Goal: Information Seeking & Learning: Stay updated

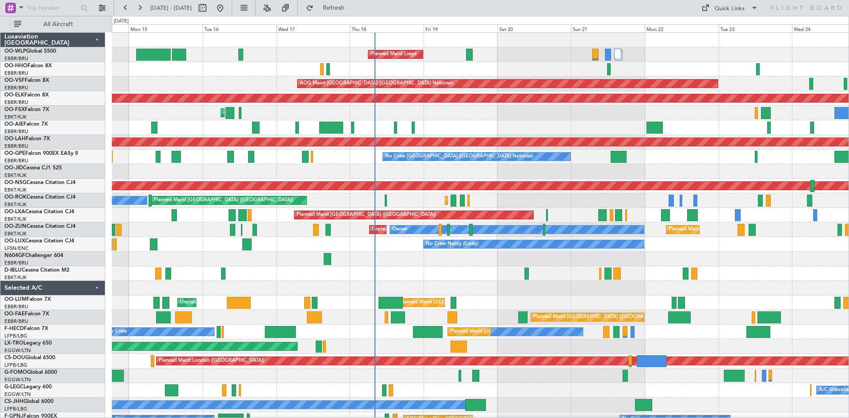
click at [404, 242] on div "No Crew Nancy (Essey)" at bounding box center [480, 244] width 737 height 15
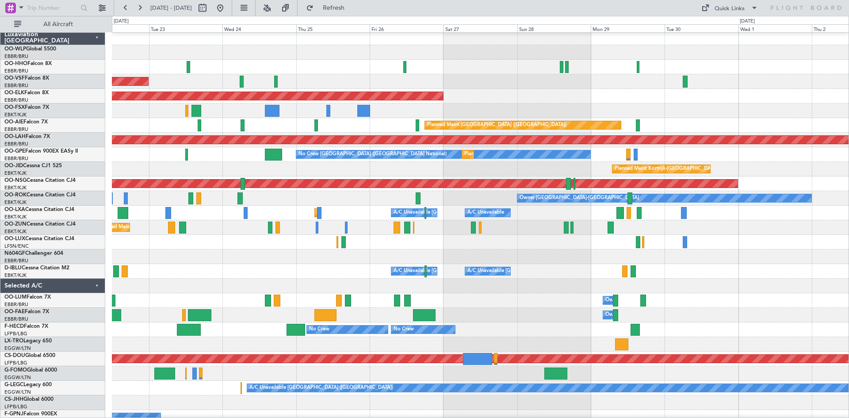
click at [0, 282] on div "AOG Maint [GEOGRAPHIC_DATA] ([GEOGRAPHIC_DATA] National) Planned Maint [GEOGRAP…" at bounding box center [424, 217] width 849 height 402
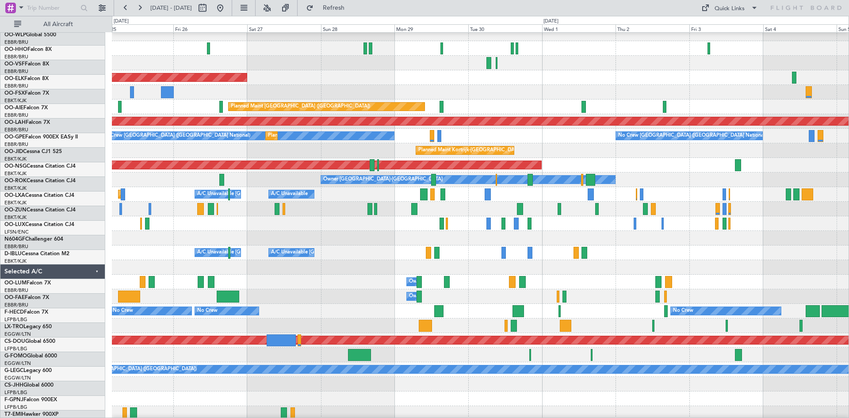
scroll to position [21, 0]
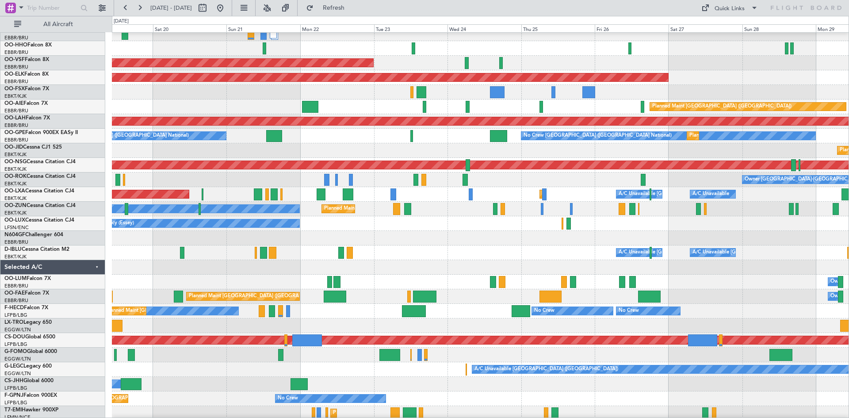
click at [849, 234] on html "[DATE] - [DATE] Refresh Quick Links All Aircraft Planned Maint Liege AOG Maint …" at bounding box center [424, 209] width 849 height 418
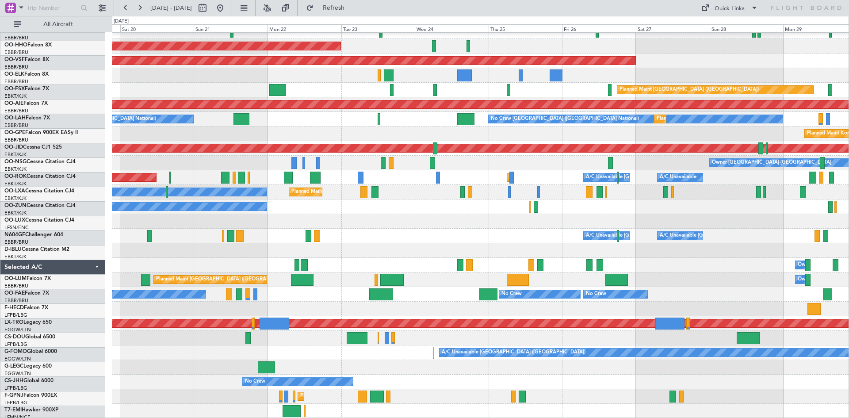
scroll to position [38, 0]
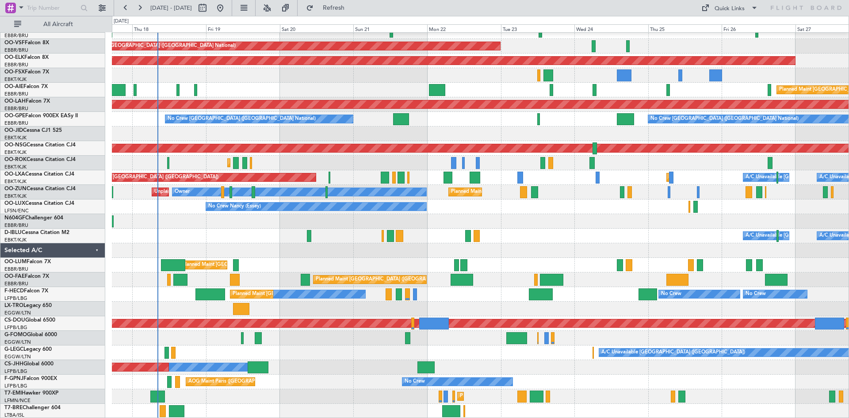
click at [610, 232] on div "A/C Unavailable [GEOGRAPHIC_DATA] ([GEOGRAPHIC_DATA] National) A/C Unavailable …" at bounding box center [480, 236] width 737 height 15
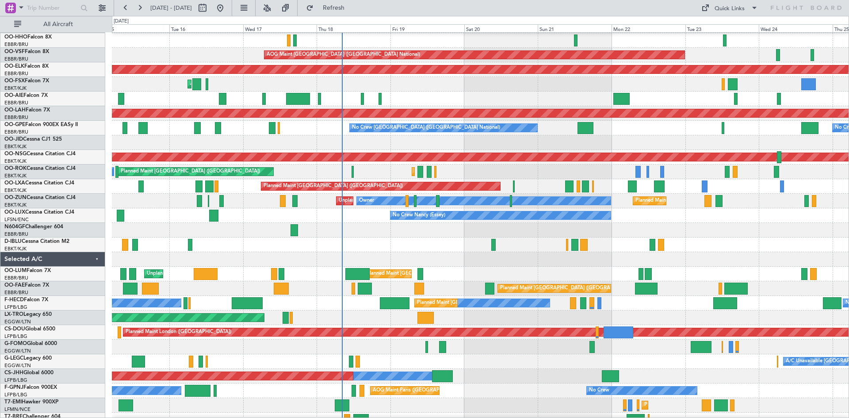
scroll to position [35, 0]
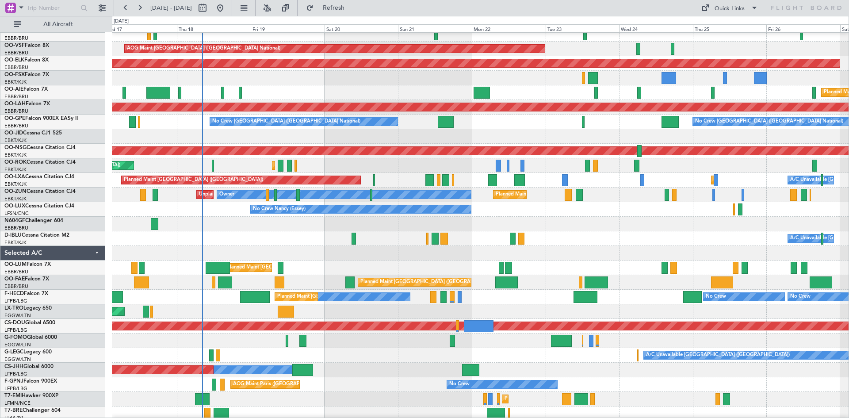
click at [507, 222] on div at bounding box center [480, 224] width 737 height 15
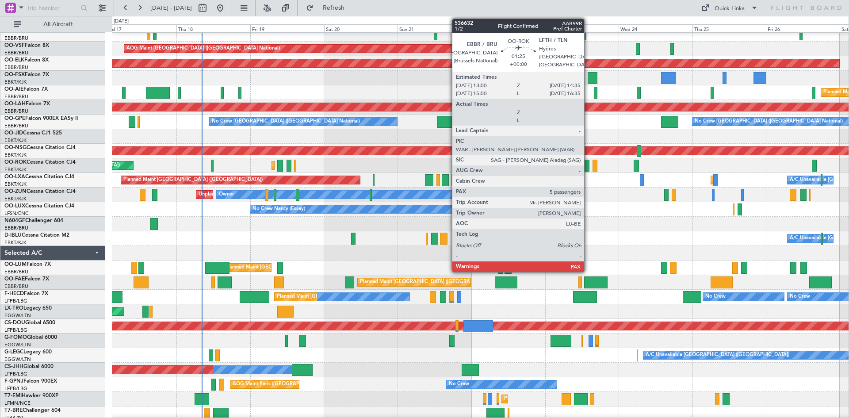
click at [588, 162] on div at bounding box center [587, 166] width 5 height 12
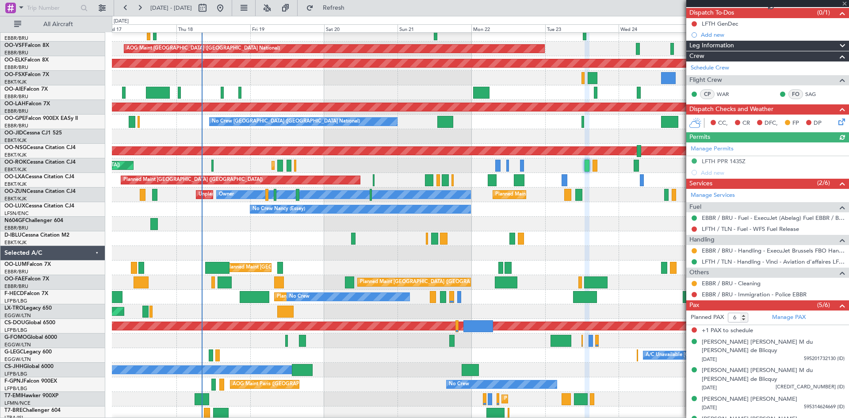
scroll to position [96, 0]
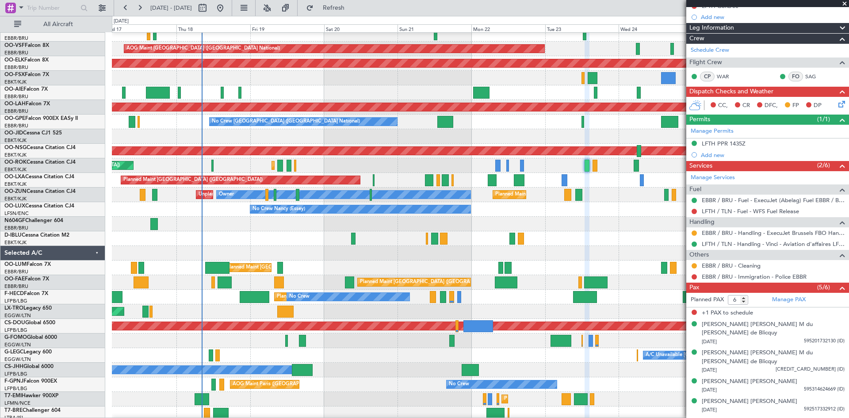
click at [845, 0] on span at bounding box center [845, 4] width 9 height 8
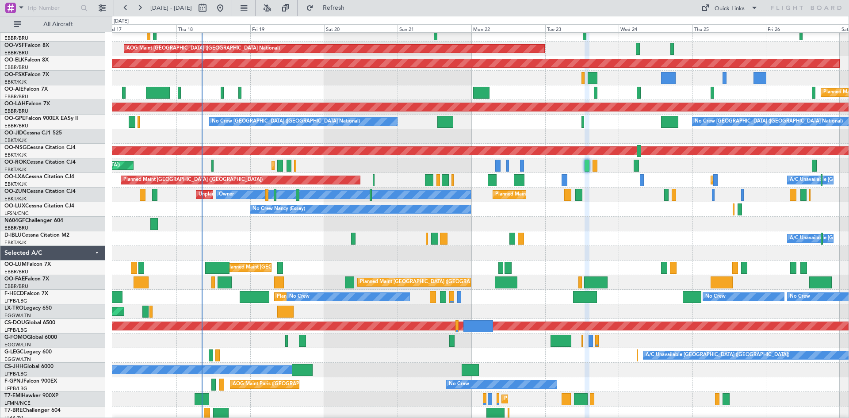
type input "0"
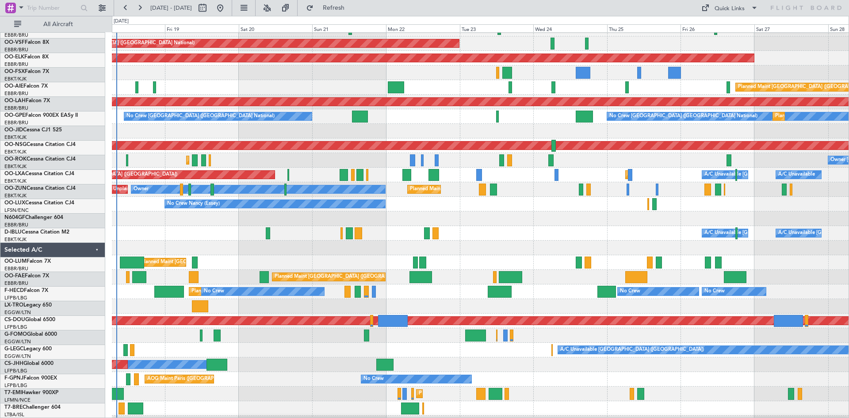
scroll to position [40, 0]
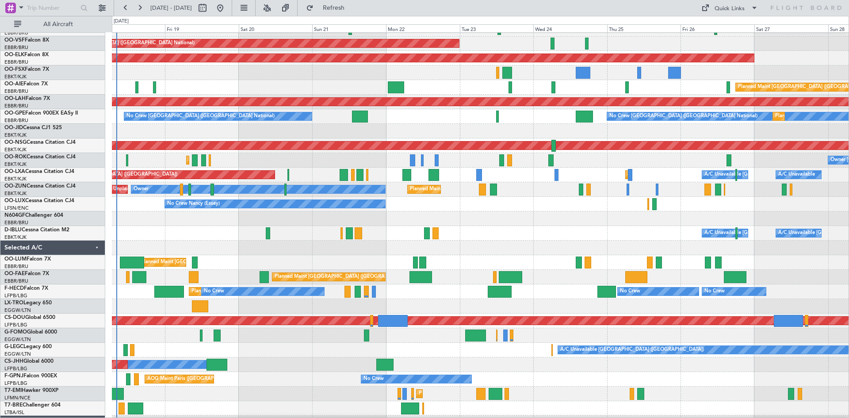
click at [540, 201] on div "No Crew Nancy (Essey)" at bounding box center [480, 204] width 737 height 15
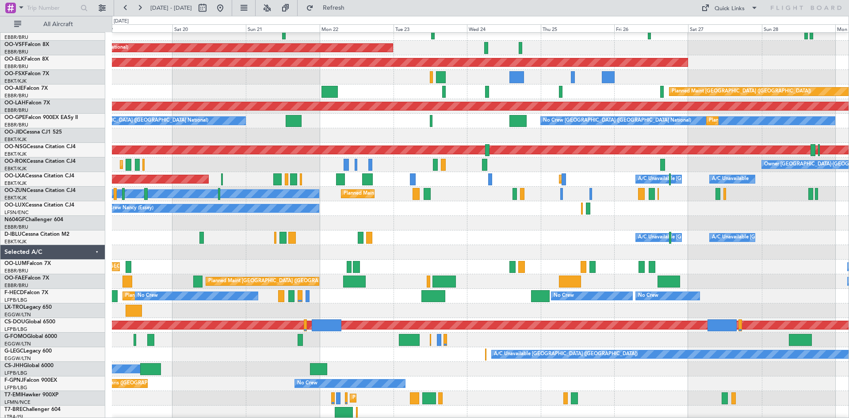
click at [526, 249] on div at bounding box center [480, 252] width 737 height 15
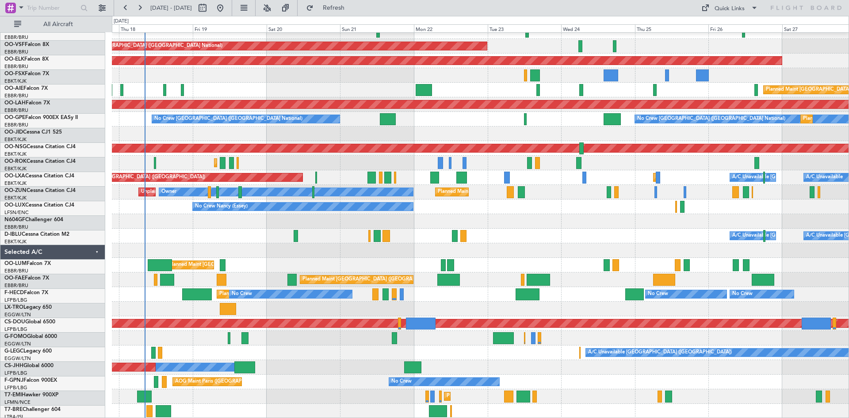
scroll to position [38, 0]
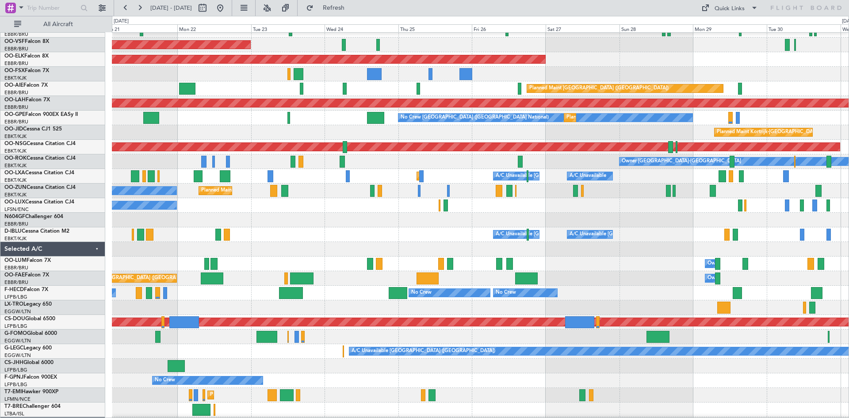
click at [422, 216] on div at bounding box center [480, 220] width 737 height 15
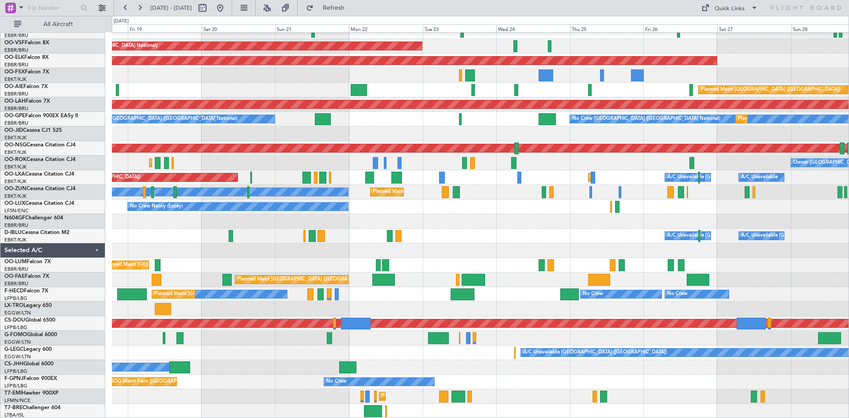
click at [584, 209] on div "Planned Maint Liege AOG Maint Brussels (Brussels National) Planned Maint Kortri…" at bounding box center [480, 206] width 737 height 423
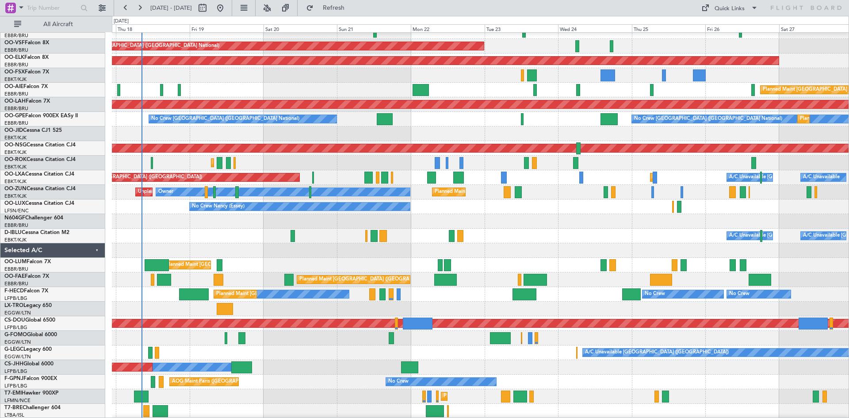
click at [509, 224] on div at bounding box center [480, 221] width 737 height 15
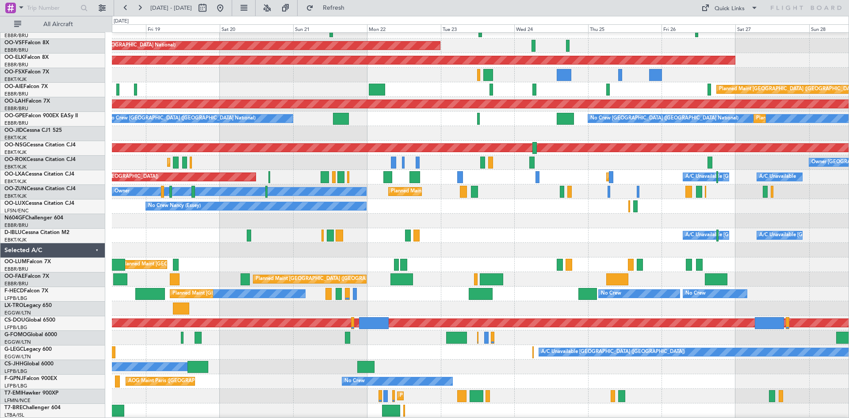
scroll to position [38, 0]
click at [534, 202] on div "No Crew Nancy (Essey)" at bounding box center [480, 206] width 737 height 15
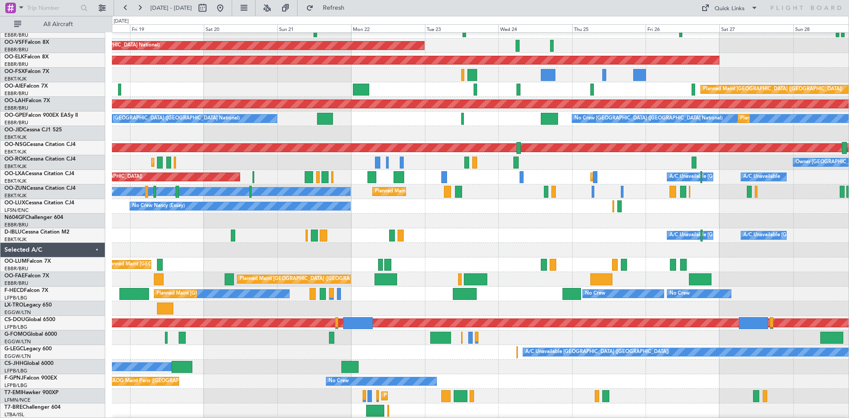
click at [446, 227] on div at bounding box center [480, 221] width 737 height 15
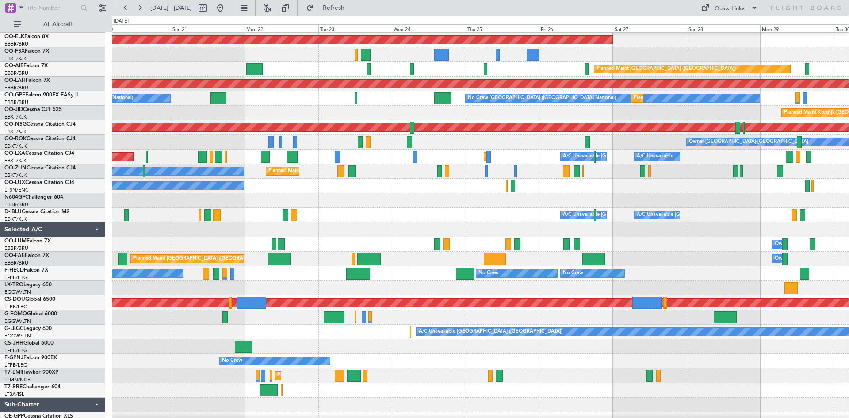
scroll to position [31, 0]
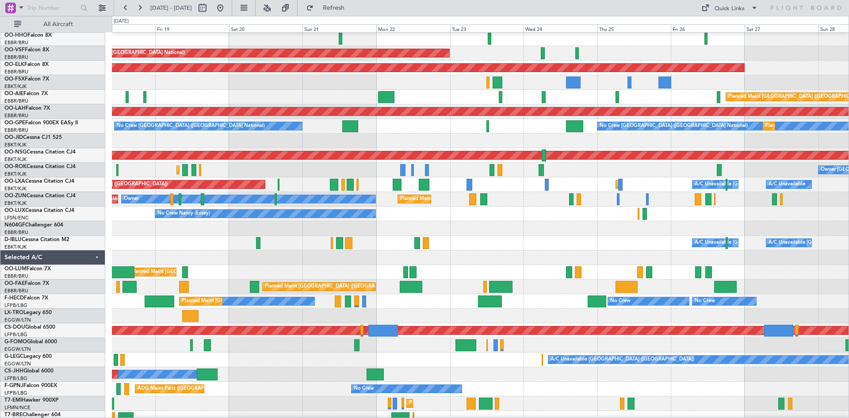
click at [592, 247] on div "A/C Unavailable Brussels (Brussels National) A/C Unavailable Kortrijk-Wevelgem" at bounding box center [480, 243] width 737 height 15
click at [587, 236] on div "A/C Unavailable Brussels (Brussels National) A/C Unavailable Kortrijk-Wevelgem" at bounding box center [480, 243] width 737 height 15
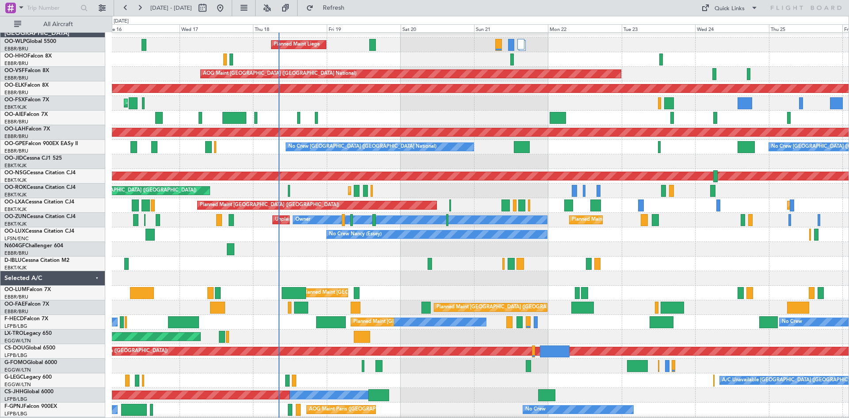
click at [373, 190] on div "Planned Maint Kortrijk-Wevelgem Planned Maint Paris (Le Bourget) Owner Kortrijk…" at bounding box center [480, 191] width 737 height 15
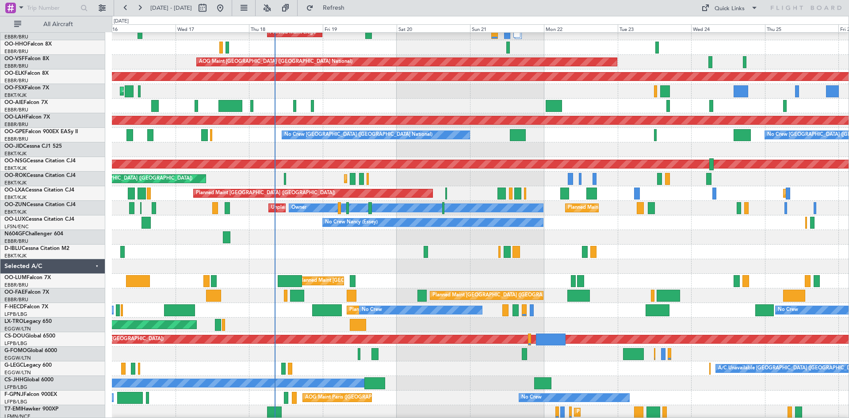
click at [592, 236] on div at bounding box center [480, 237] width 737 height 15
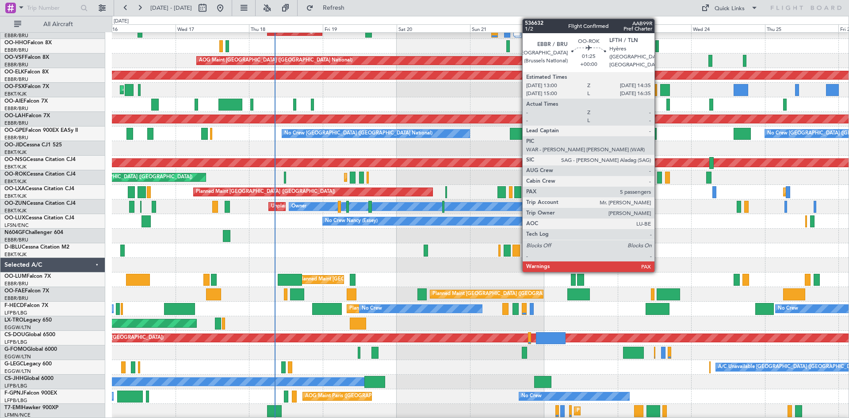
click at [659, 180] on div at bounding box center [659, 178] width 5 height 12
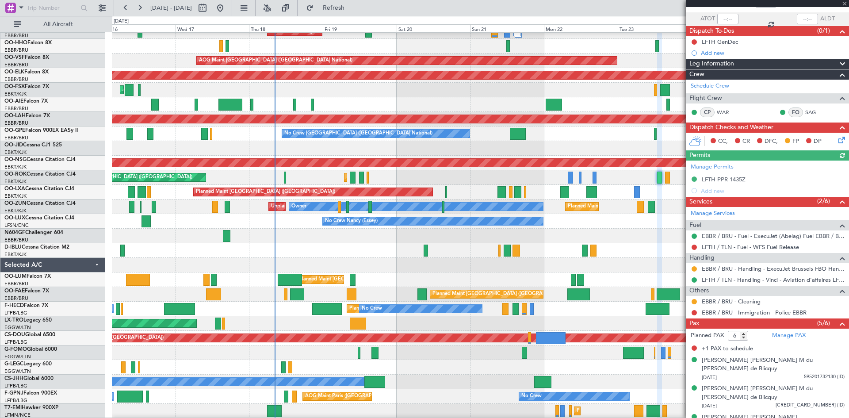
scroll to position [96, 0]
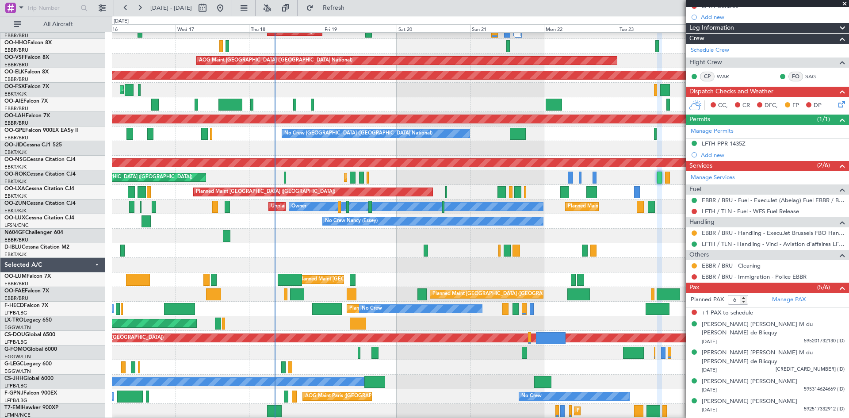
click at [845, 3] on span at bounding box center [845, 4] width 9 height 8
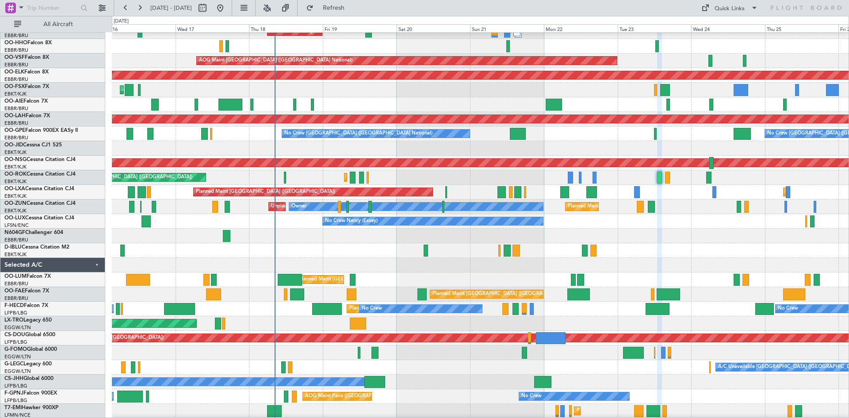
type input "0"
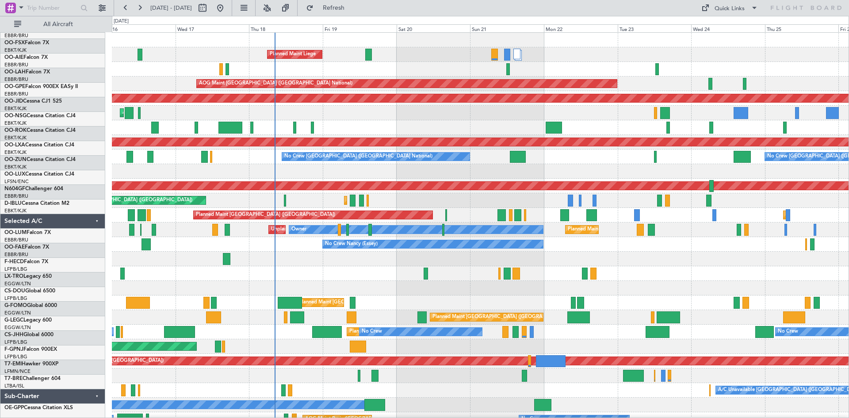
scroll to position [0, 0]
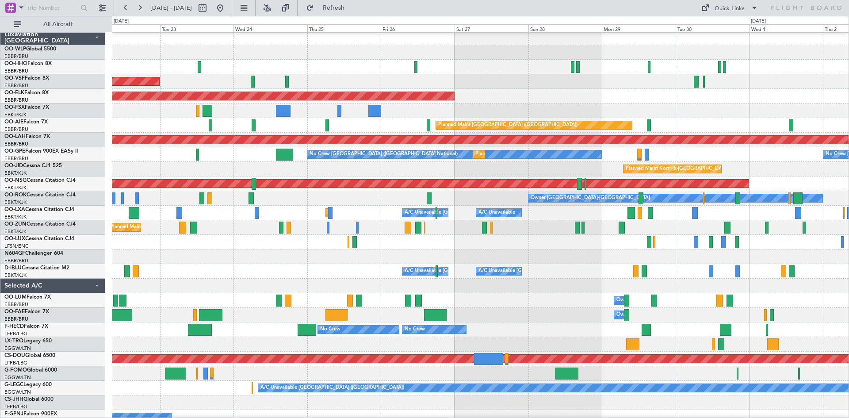
click at [158, 118] on div "Planned Maint [GEOGRAPHIC_DATA] ([GEOGRAPHIC_DATA])" at bounding box center [480, 125] width 737 height 15
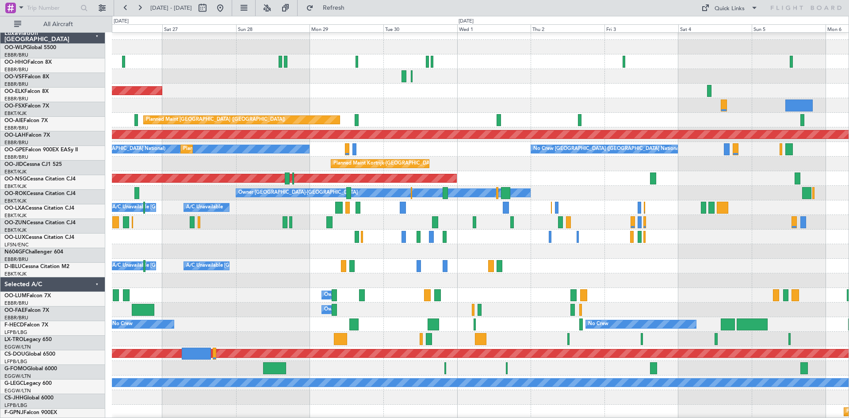
scroll to position [8, 0]
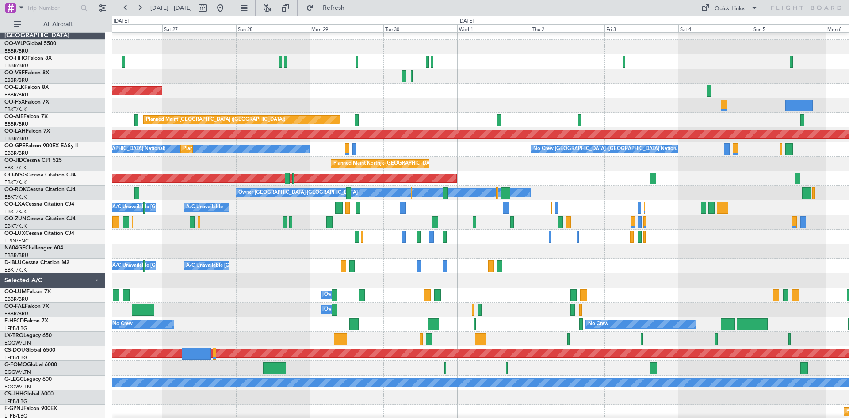
click at [252, 97] on div "Planned Maint Kortrijk-[GEOGRAPHIC_DATA]" at bounding box center [480, 91] width 737 height 15
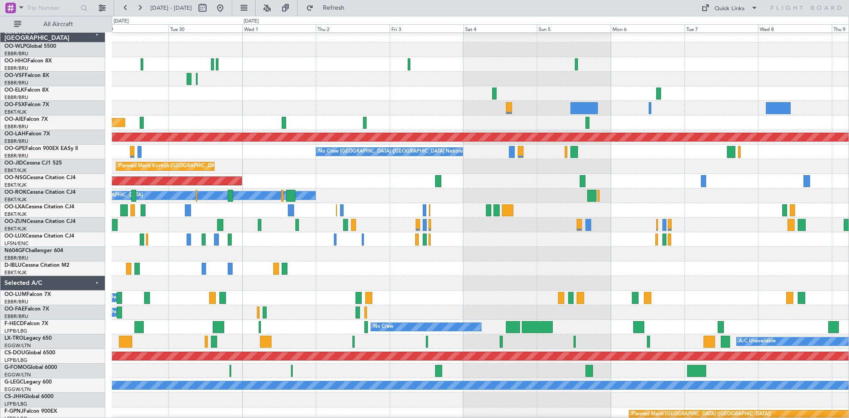
click at [560, 108] on div at bounding box center [480, 108] width 737 height 15
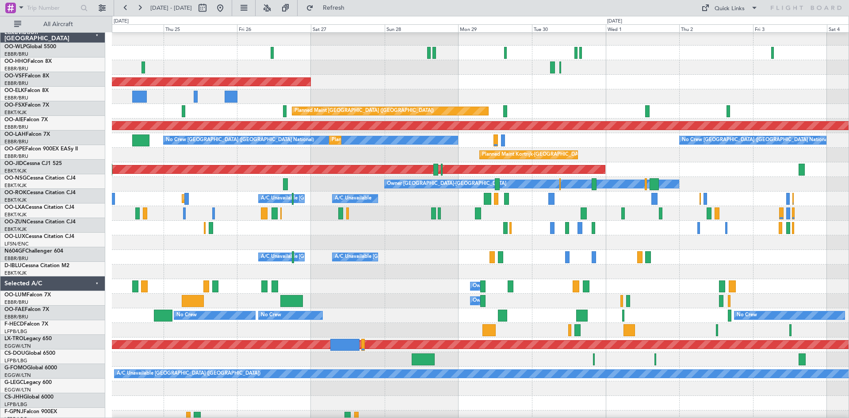
scroll to position [16, 0]
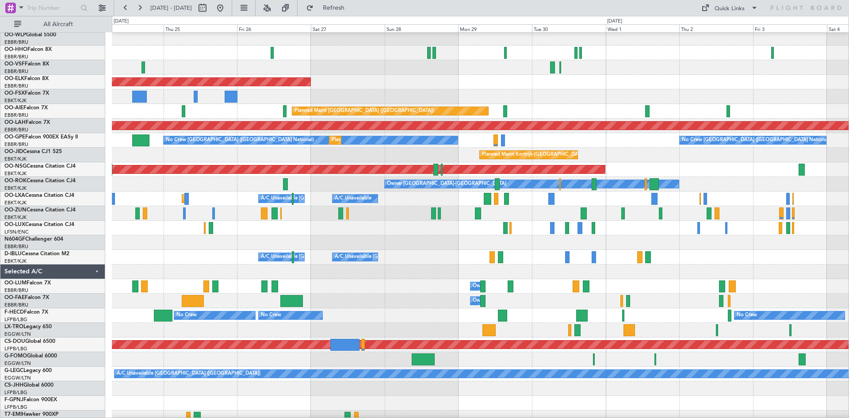
click at [790, 97] on div at bounding box center [480, 96] width 737 height 15
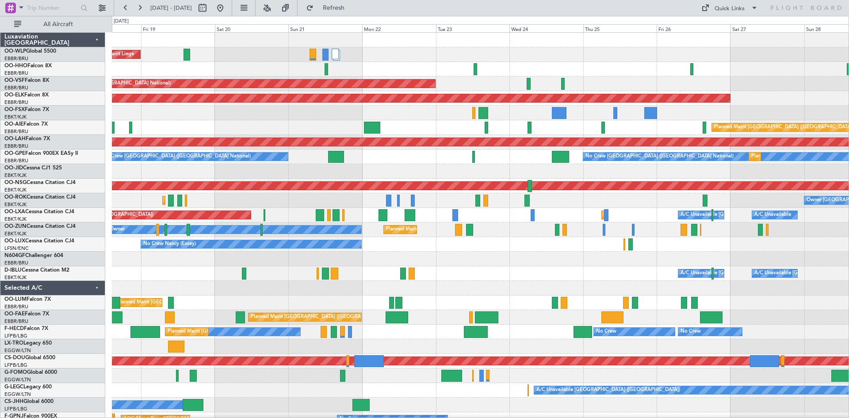
click at [481, 152] on div "Planned Maint Liege AOG Maint Brussels (Brussels National) Planned Maint Kortri…" at bounding box center [480, 244] width 737 height 423
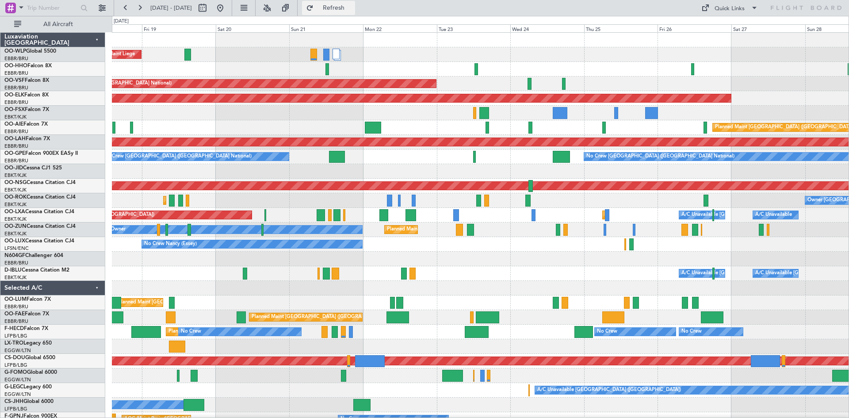
click at [347, 9] on span "Refresh" at bounding box center [333, 8] width 37 height 6
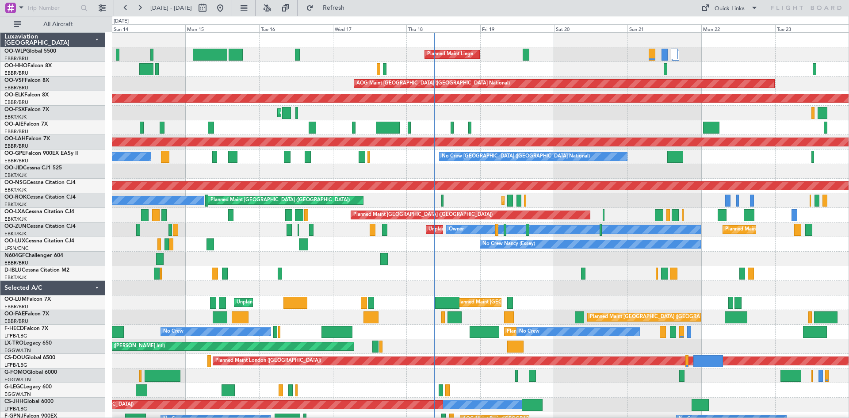
click at [626, 111] on div "Planned Maint Liege Planned Maint Geneva (Cointrin) AOG Maint Brussels (Brussel…" at bounding box center [480, 259] width 737 height 453
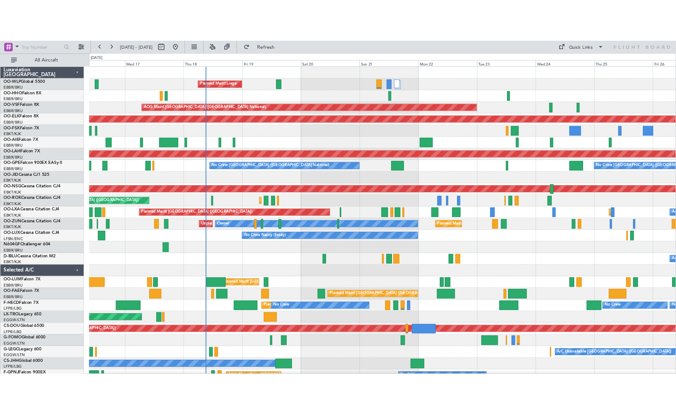
scroll to position [4, 0]
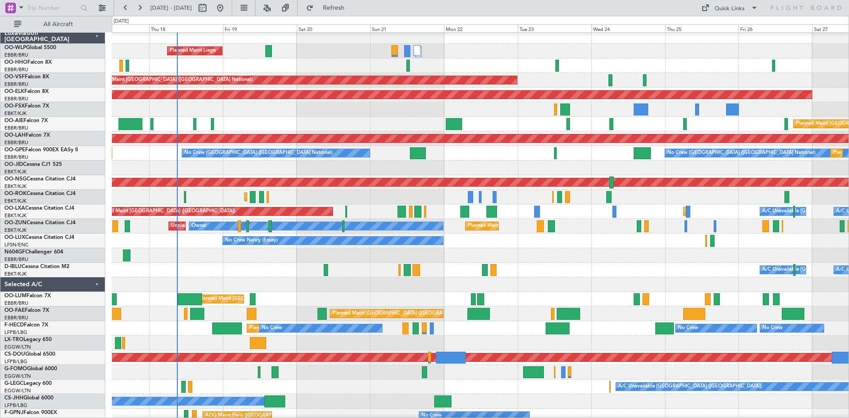
click at [476, 255] on div at bounding box center [480, 255] width 737 height 15
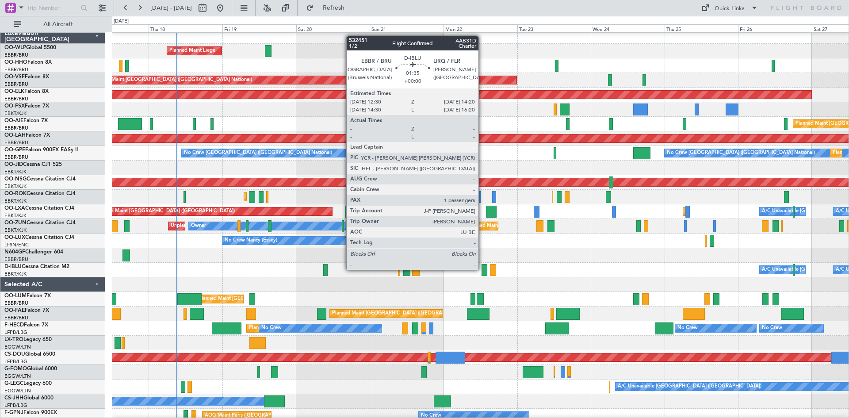
click at [483, 270] on div at bounding box center [485, 270] width 6 height 12
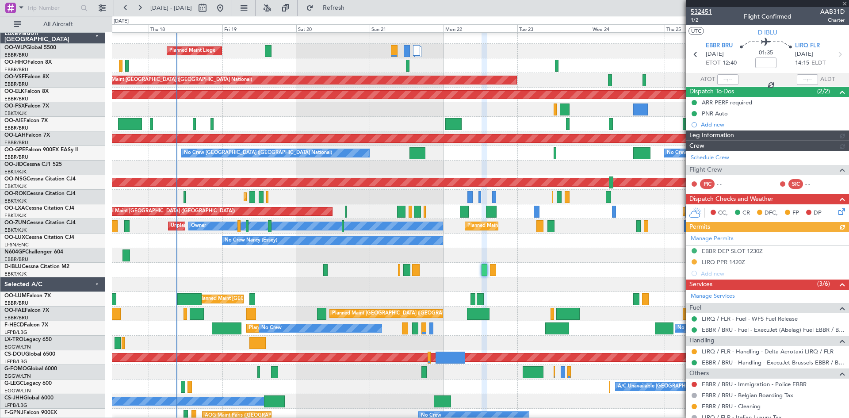
click at [703, 12] on span "532451" at bounding box center [701, 11] width 21 height 9
click at [227, 12] on div at bounding box center [212, 8] width 32 height 14
click at [210, 11] on button at bounding box center [203, 8] width 14 height 14
select select "9"
select select "2025"
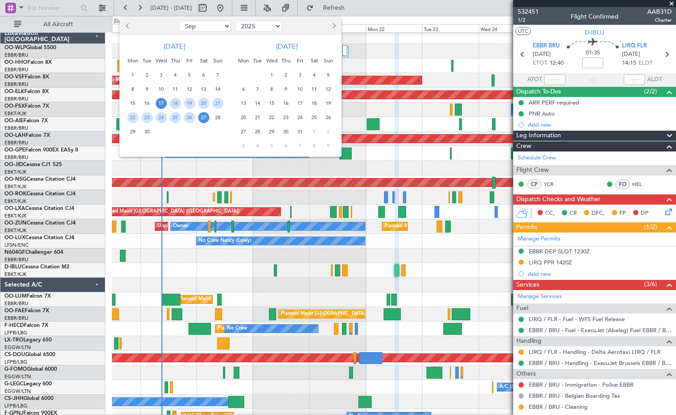
click at [331, 26] on button "Next month" at bounding box center [334, 26] width 10 height 14
click at [331, 26] on span "Next month" at bounding box center [332, 25] width 5 height 5
click at [247, 117] on span "22" at bounding box center [243, 117] width 11 height 11
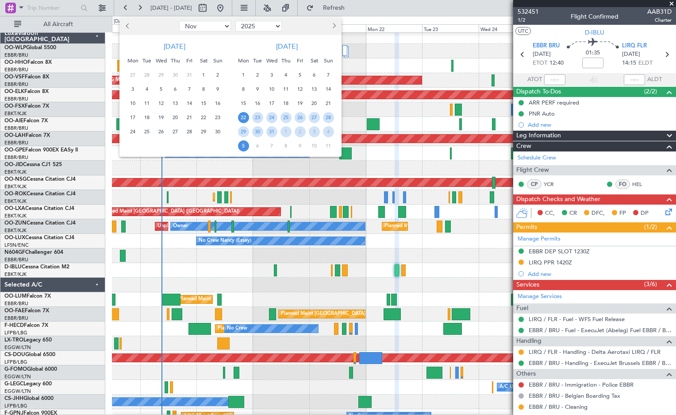
click at [242, 148] on span "5" at bounding box center [243, 145] width 11 height 11
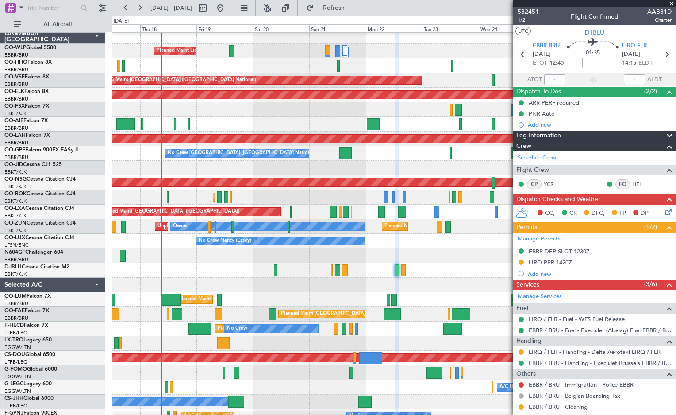
select select "12"
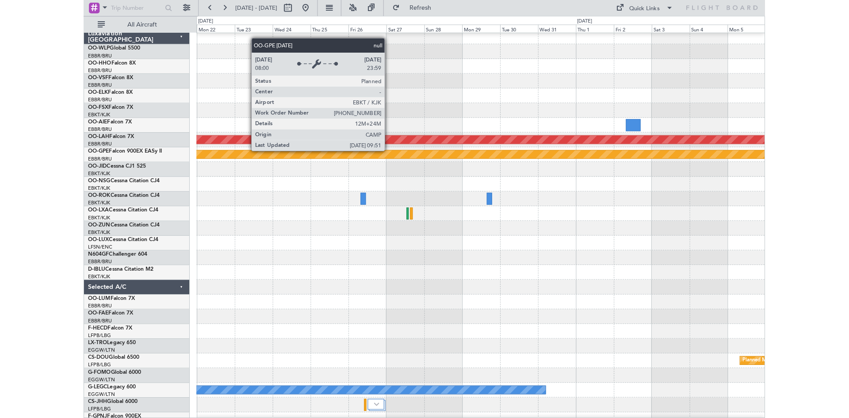
scroll to position [41, 0]
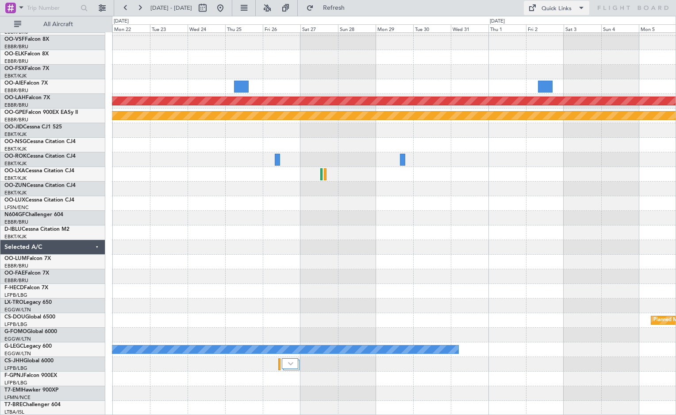
click at [552, 11] on div "Quick Links" at bounding box center [557, 8] width 30 height 9
click at [549, 24] on button "Trip Builder" at bounding box center [557, 29] width 66 height 21
click at [547, 9] on div "Quick Links" at bounding box center [557, 8] width 30 height 9
click at [548, 27] on button "Trip Builder" at bounding box center [557, 29] width 66 height 21
click at [353, 8] on span "Refresh" at bounding box center [333, 8] width 37 height 6
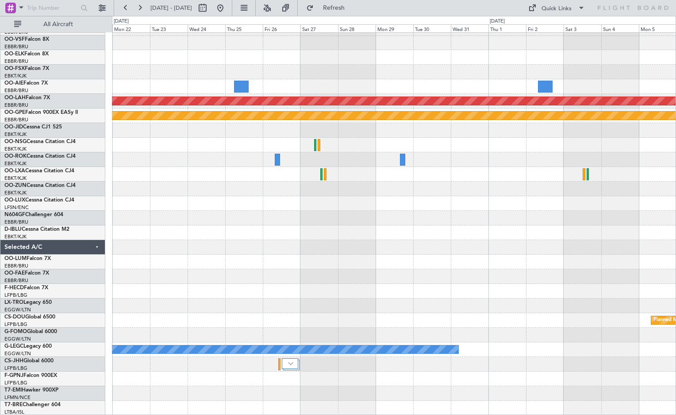
click at [232, 12] on fb-range-datepicker "22 Dec 2025 - 05 Jan 2026" at bounding box center [173, 8] width 119 height 16
click at [227, 12] on button at bounding box center [220, 8] width 14 height 14
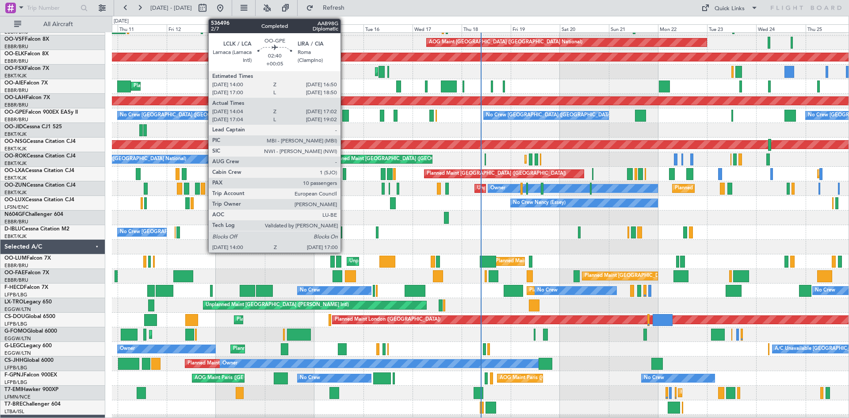
click at [345, 117] on div at bounding box center [345, 116] width 6 height 12
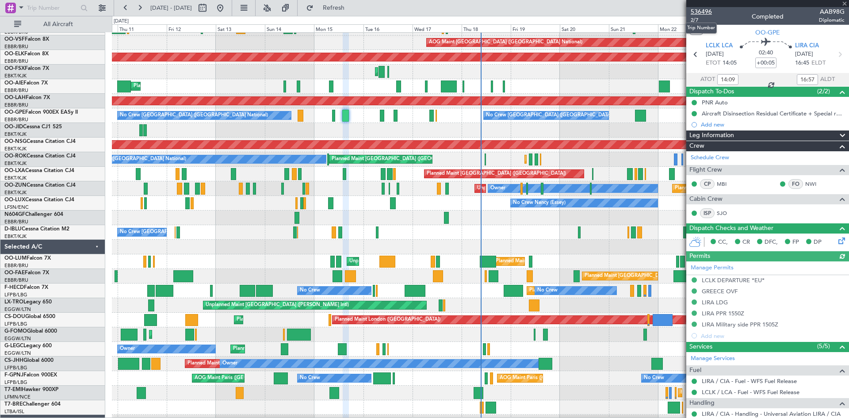
click at [703, 11] on span "536496" at bounding box center [701, 11] width 21 height 9
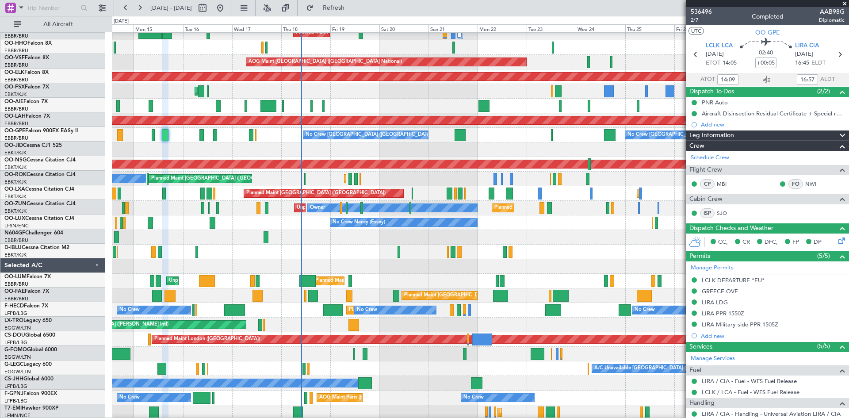
scroll to position [22, 0]
click at [335, 258] on div "A/C Unavailable [GEOGRAPHIC_DATA] ([GEOGRAPHIC_DATA] National) A/C Unavailable …" at bounding box center [480, 252] width 737 height 15
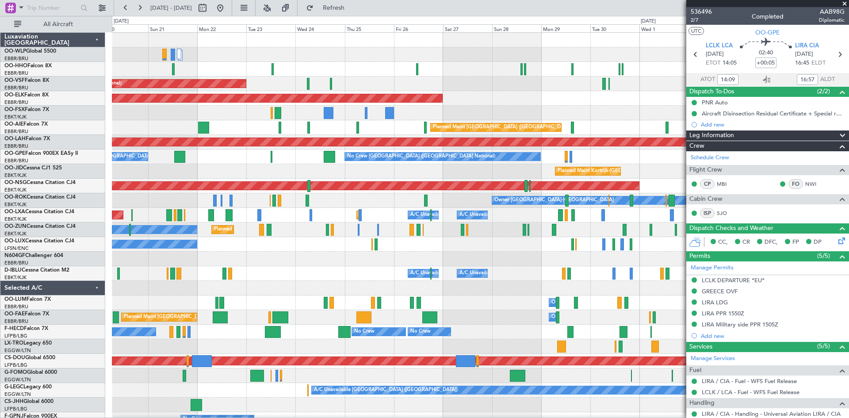
click at [266, 275] on div "Planned Maint Liege AOG Maint [GEOGRAPHIC_DATA] ([GEOGRAPHIC_DATA]) Planned Mai…" at bounding box center [480, 259] width 737 height 453
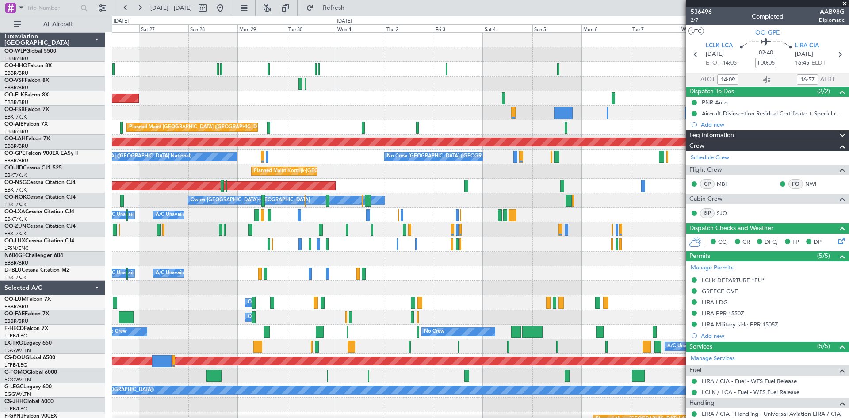
click at [231, 236] on div "Planned Maint Kortrijk-[GEOGRAPHIC_DATA]" at bounding box center [480, 230] width 737 height 15
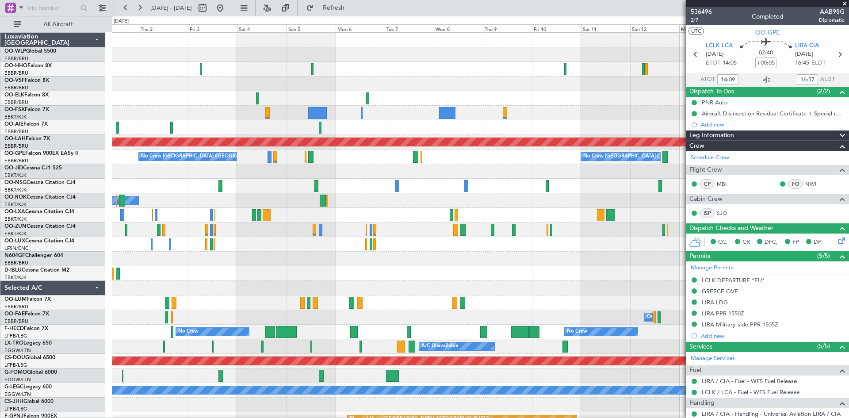
click at [365, 190] on div "Planned Maint [GEOGRAPHIC_DATA] ([GEOGRAPHIC_DATA])" at bounding box center [480, 186] width 737 height 15
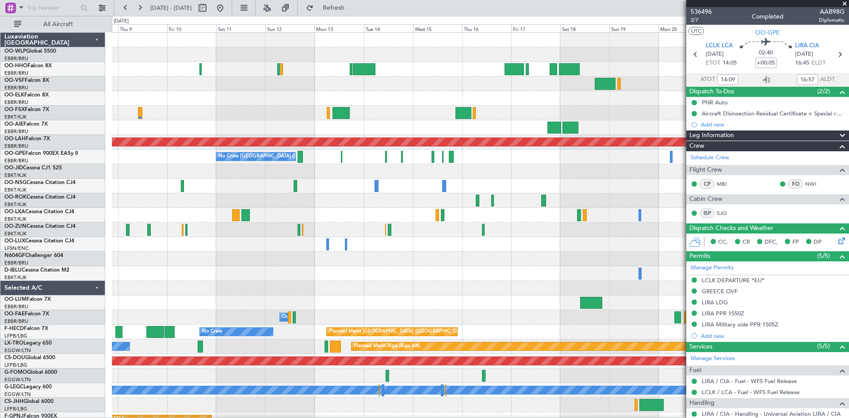
click at [238, 190] on div at bounding box center [480, 186] width 737 height 15
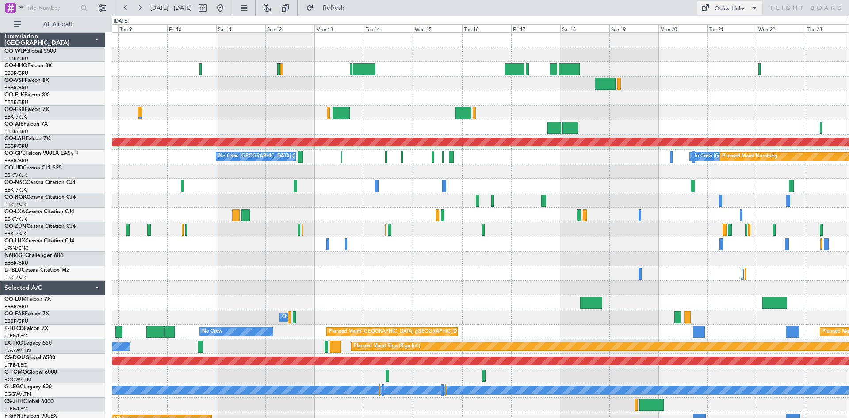
click at [705, 8] on span at bounding box center [705, 8] width 11 height 11
click at [682, 7] on div at bounding box center [424, 209] width 849 height 418
click at [227, 12] on button at bounding box center [220, 8] width 14 height 14
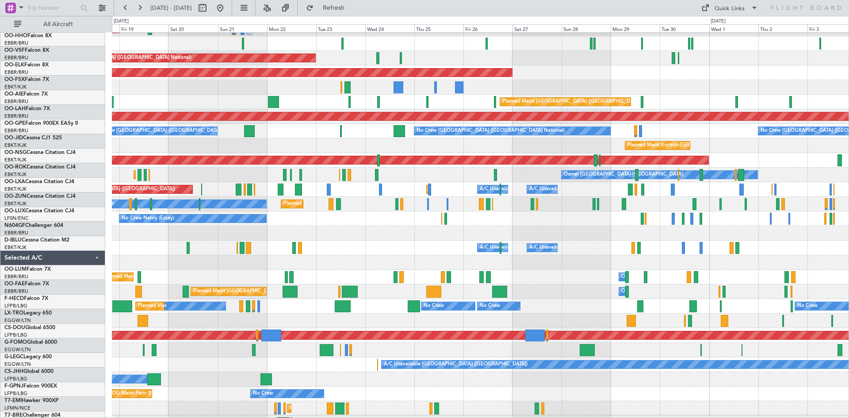
scroll to position [26, 0]
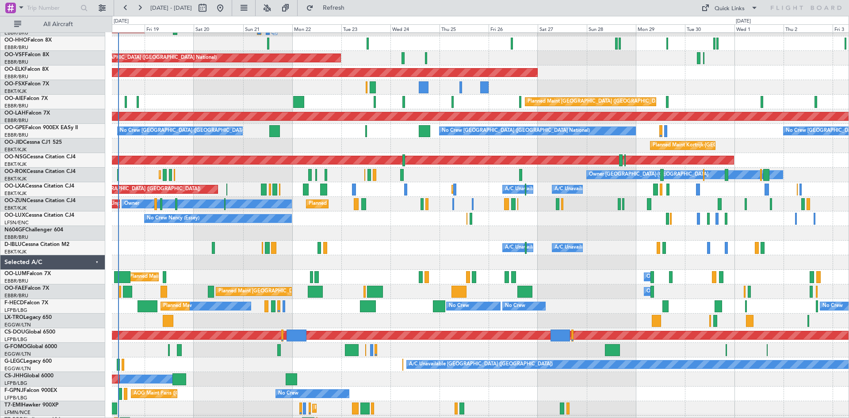
click at [375, 227] on div at bounding box center [480, 233] width 737 height 15
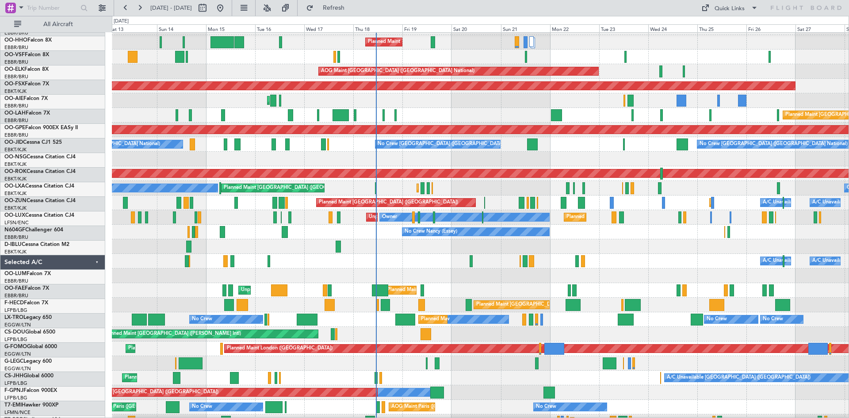
scroll to position [12, 0]
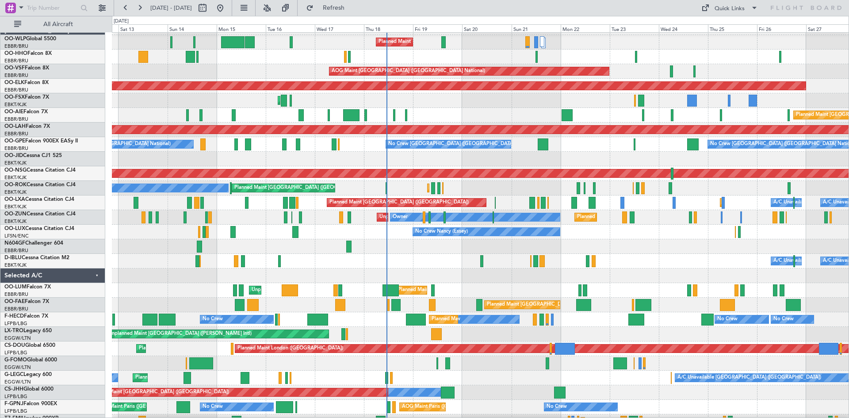
click at [402, 184] on div "Planned Maint Kortrijk-[GEOGRAPHIC_DATA] Planned Maint [GEOGRAPHIC_DATA] ([GEOG…" at bounding box center [480, 188] width 737 height 15
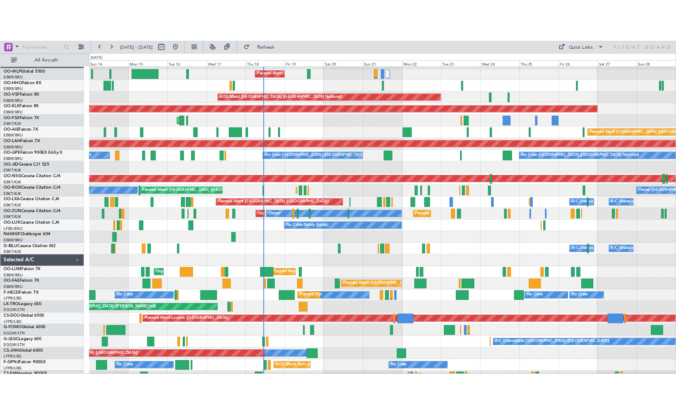
scroll to position [16, 0]
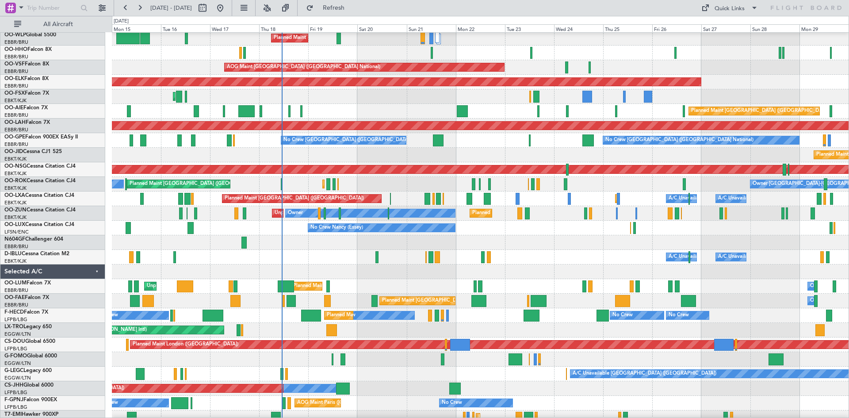
click at [302, 258] on div "A/C Unavailable [GEOGRAPHIC_DATA] ([GEOGRAPHIC_DATA] National) A/C Unavailable …" at bounding box center [480, 257] width 737 height 15
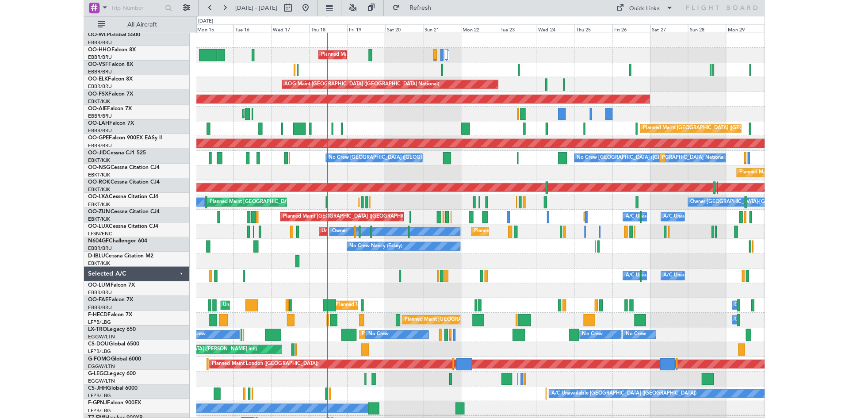
scroll to position [0, 0]
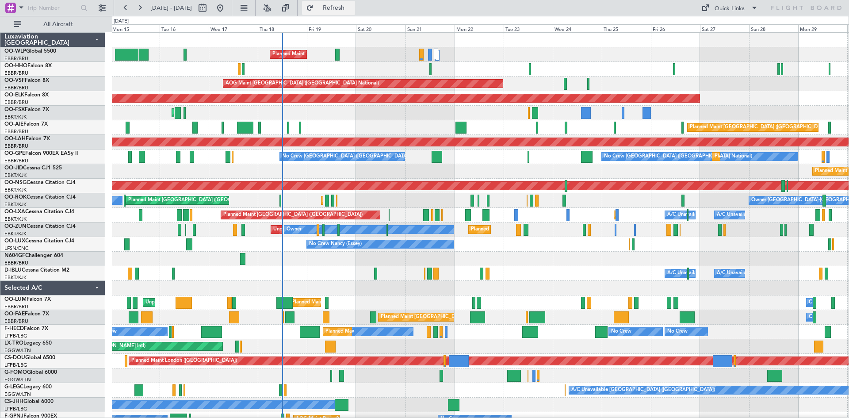
click at [343, 6] on button "Refresh" at bounding box center [328, 8] width 53 height 14
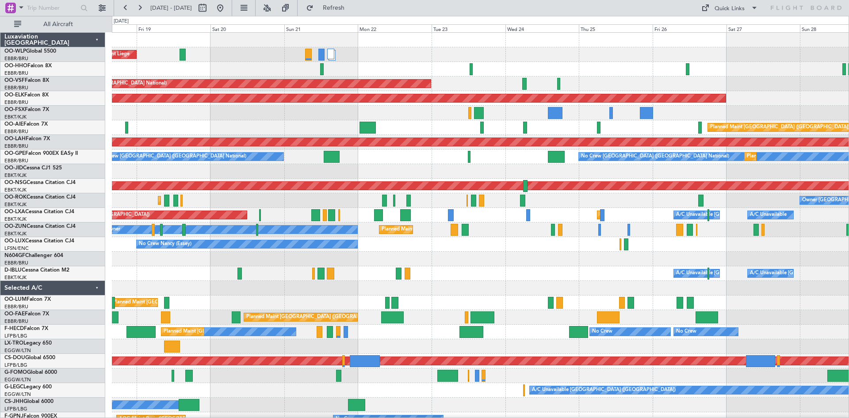
click at [301, 169] on div "Planned Maint Kortrijk-[GEOGRAPHIC_DATA]" at bounding box center [480, 171] width 737 height 15
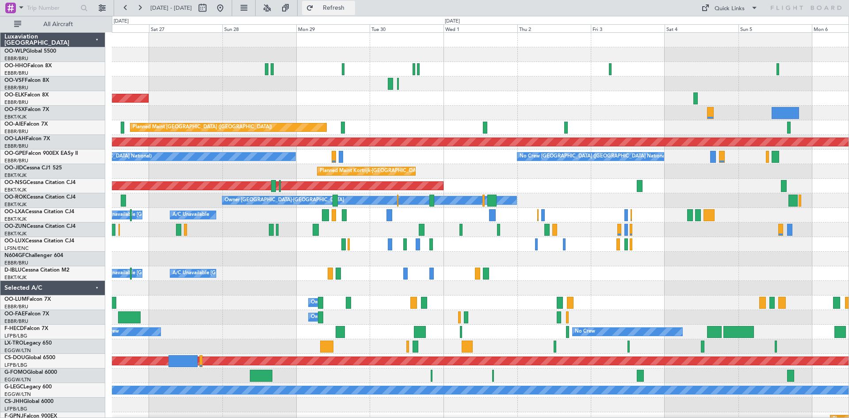
click at [355, 3] on button "Refresh" at bounding box center [328, 8] width 53 height 14
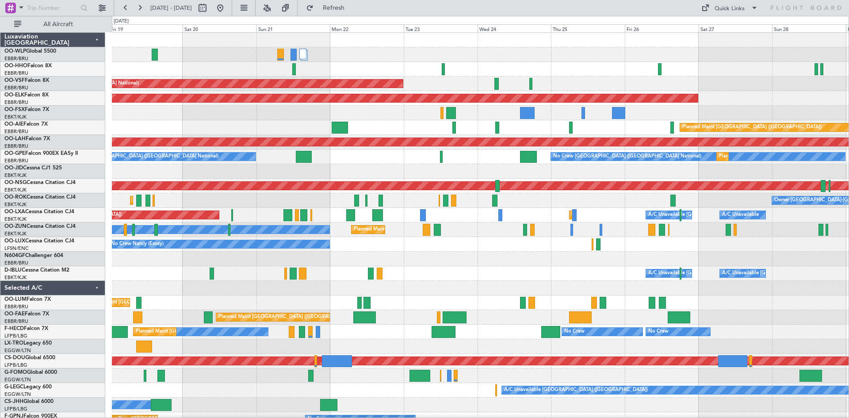
click at [766, 81] on div "Planned Maint Liege AOG Maint Brussels (Brussels National) Planned Maint Kortri…" at bounding box center [480, 244] width 737 height 423
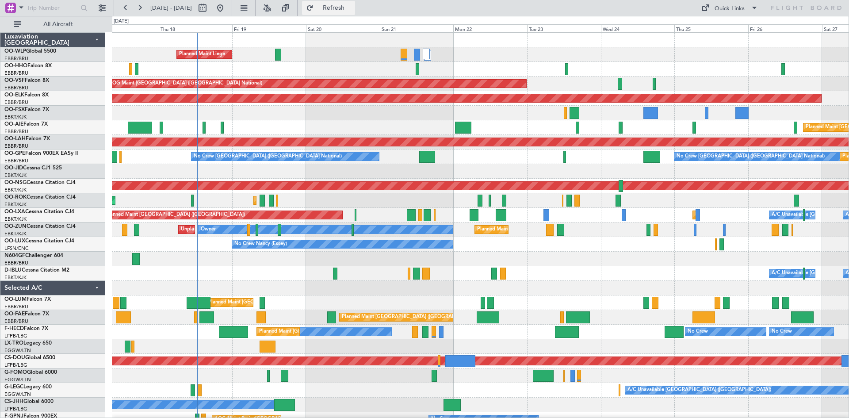
click at [353, 10] on span "Refresh" at bounding box center [333, 8] width 37 height 6
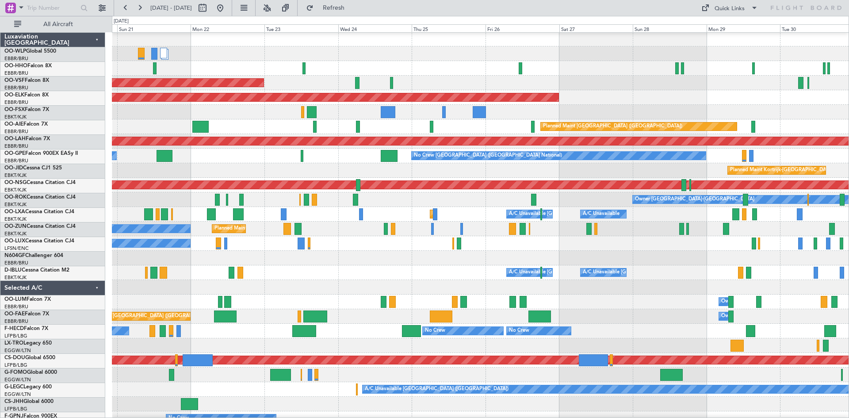
scroll to position [1, 0]
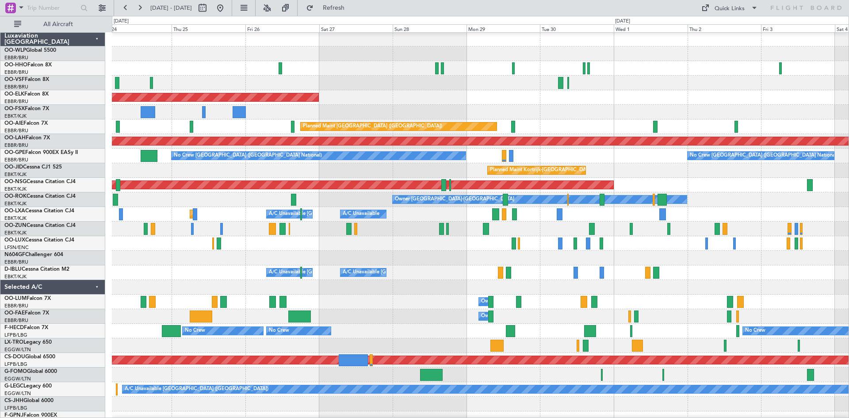
click at [143, 283] on div at bounding box center [480, 287] width 737 height 15
click at [350, 9] on span "Refresh" at bounding box center [333, 8] width 37 height 6
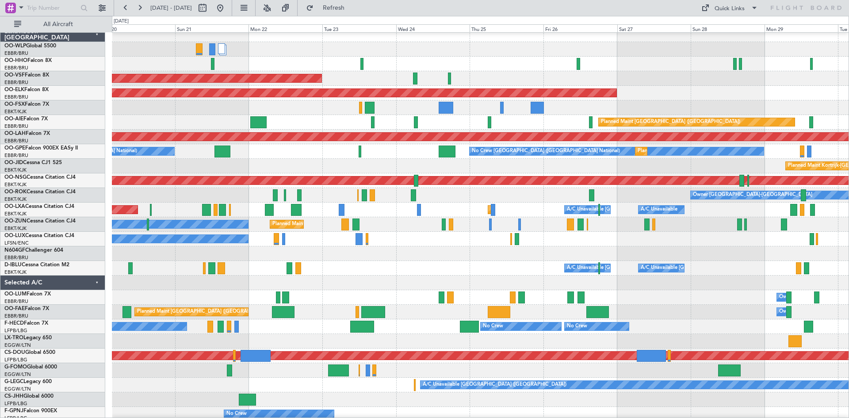
click at [682, 234] on div "No Crew Nancy (Essey)" at bounding box center [480, 239] width 737 height 15
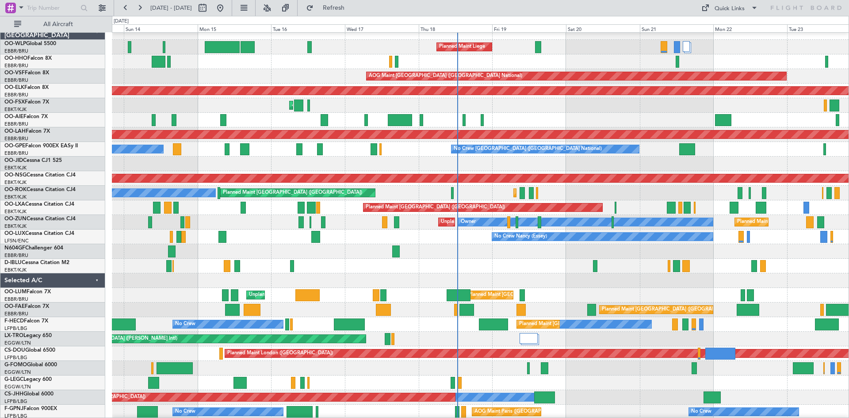
scroll to position [8, 0]
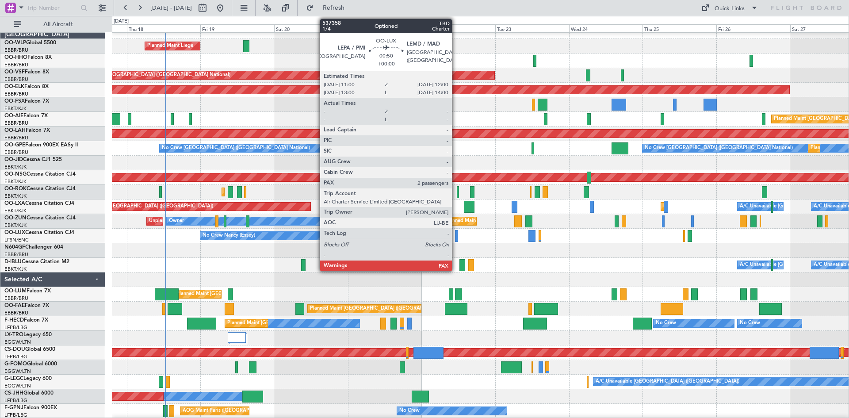
click at [456, 239] on div at bounding box center [456, 236] width 3 height 12
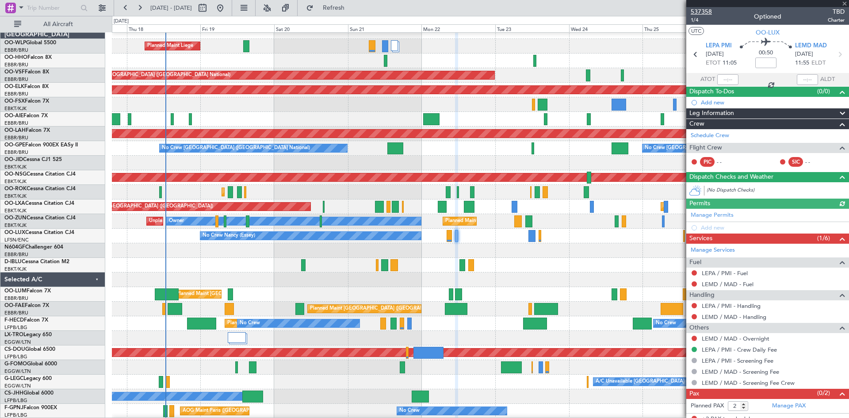
click at [700, 8] on span "537358" at bounding box center [701, 11] width 21 height 9
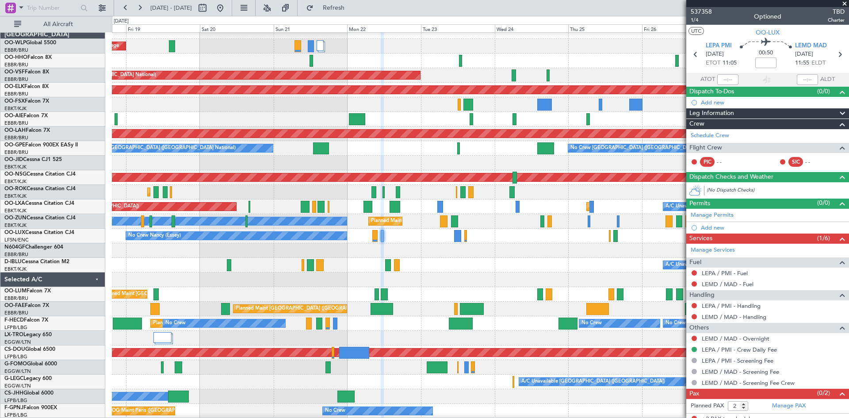
click at [417, 251] on div at bounding box center [480, 250] width 737 height 15
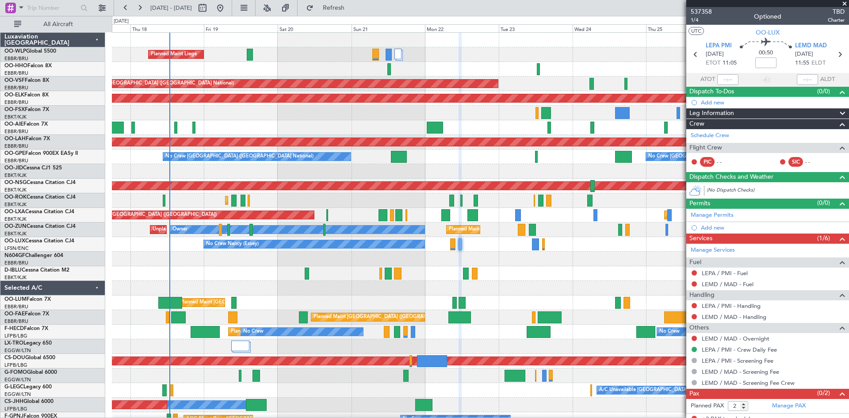
scroll to position [3, 0]
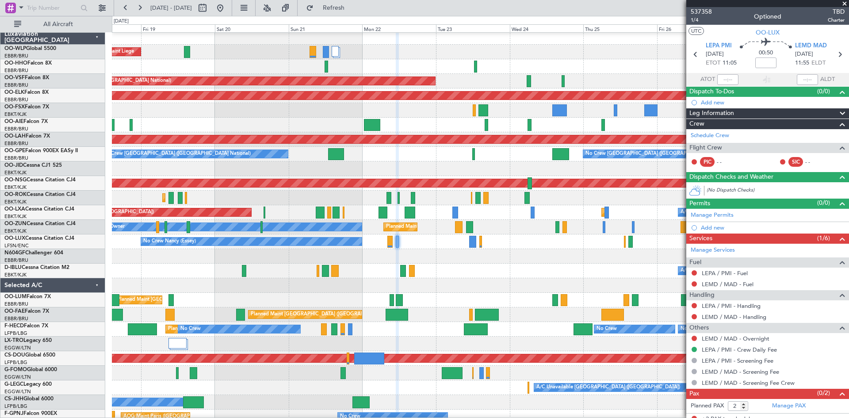
click at [259, 261] on div at bounding box center [480, 256] width 737 height 15
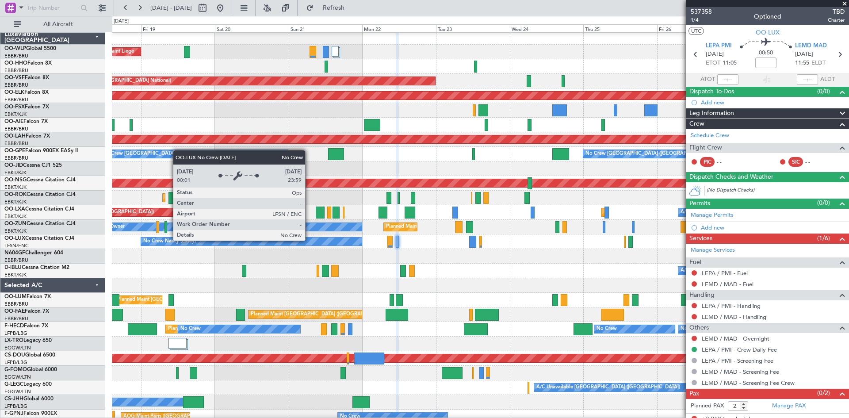
click at [309, 240] on div "No Crew Nancy (Essey)" at bounding box center [251, 242] width 220 height 8
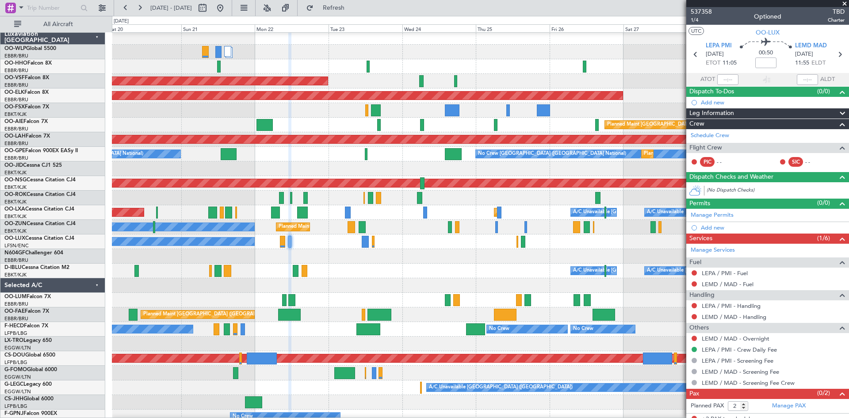
click at [422, 272] on div "A/C Unavailable Brussels (Brussels National) A/C Unavailable Kortrijk-Wevelgem" at bounding box center [480, 271] width 737 height 15
click at [353, 9] on span "Refresh" at bounding box center [333, 8] width 37 height 6
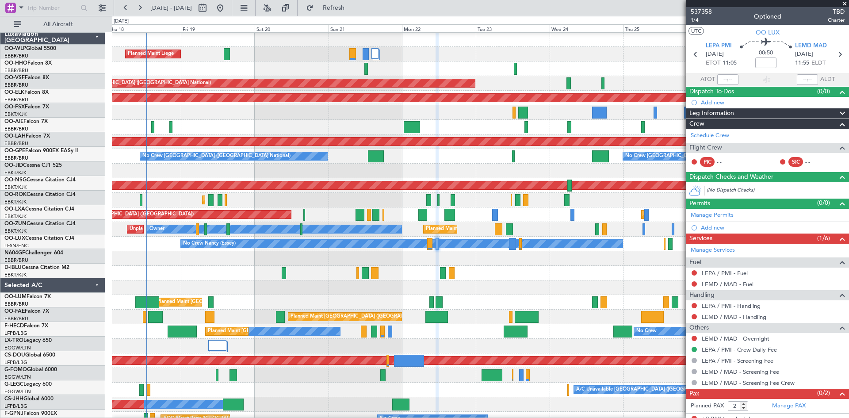
scroll to position [0, 0]
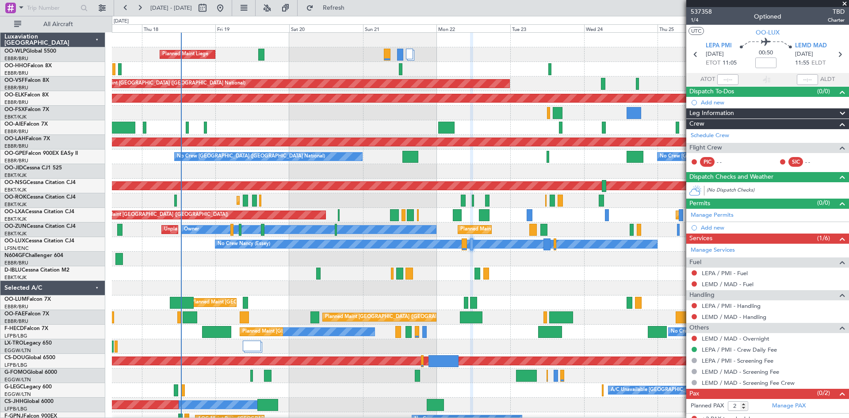
click at [557, 288] on div at bounding box center [480, 288] width 737 height 15
click at [349, 6] on span "Refresh" at bounding box center [333, 8] width 37 height 6
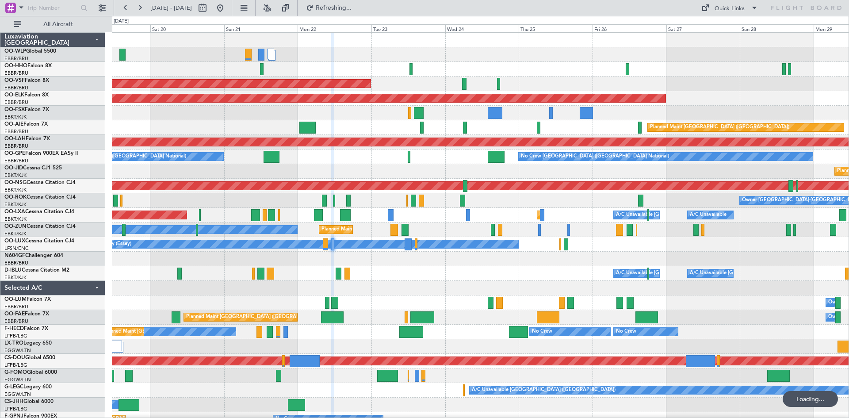
click at [404, 273] on div "A/C Unavailable Brussels (Brussels National) A/C Unavailable Kortrijk-Wevelgem" at bounding box center [480, 273] width 737 height 15
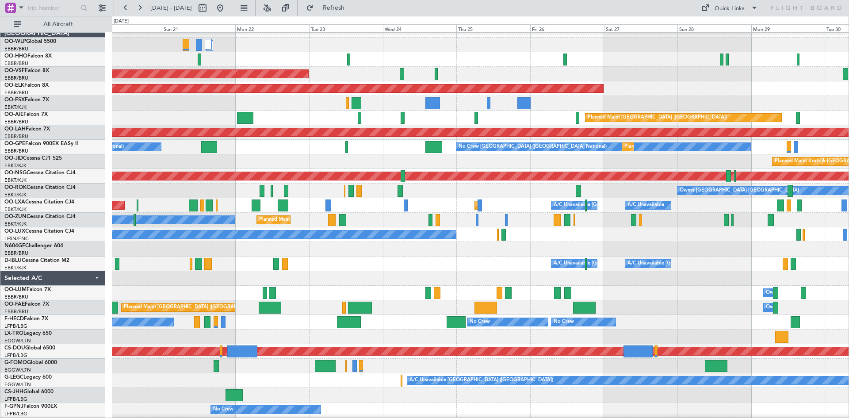
scroll to position [3, 0]
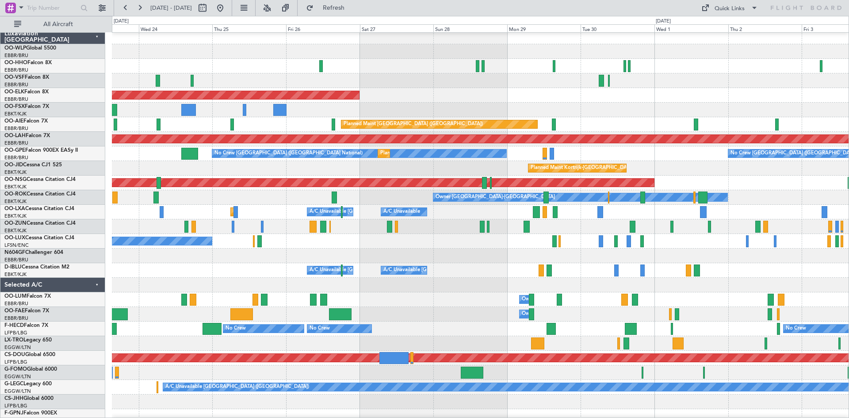
click at [351, 243] on div "No Crew Nancy (Essey)" at bounding box center [480, 241] width 737 height 15
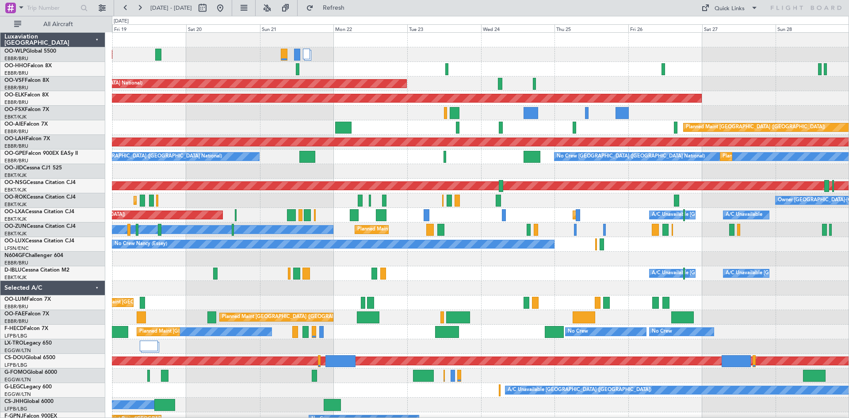
scroll to position [8, 0]
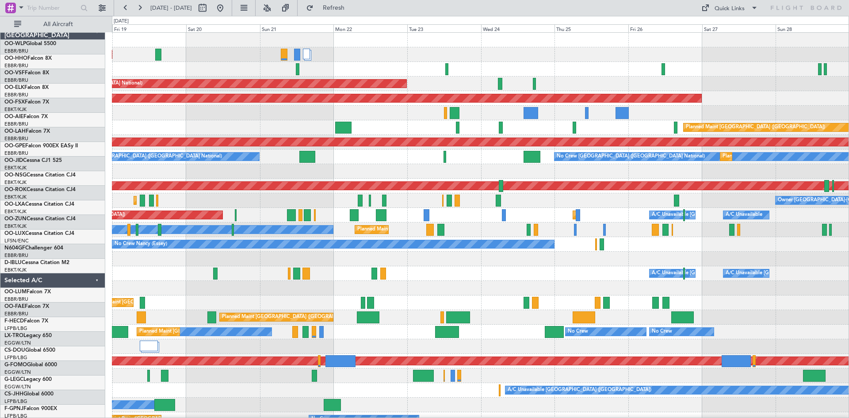
click at [707, 237] on div "No Crew Nancy (Essey)" at bounding box center [480, 244] width 737 height 15
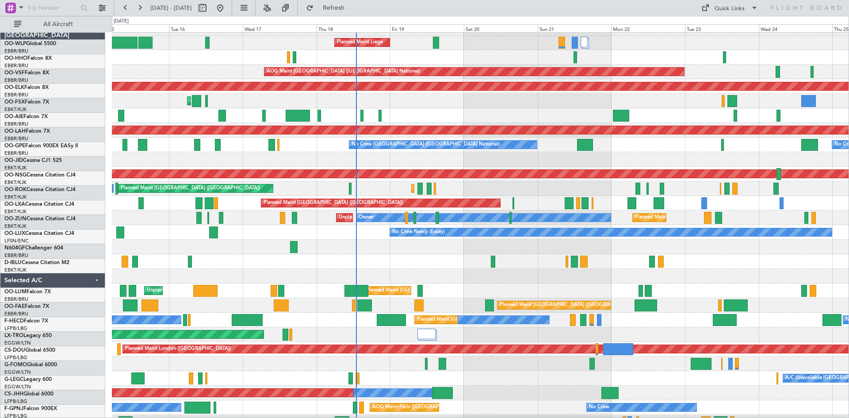
scroll to position [12, 0]
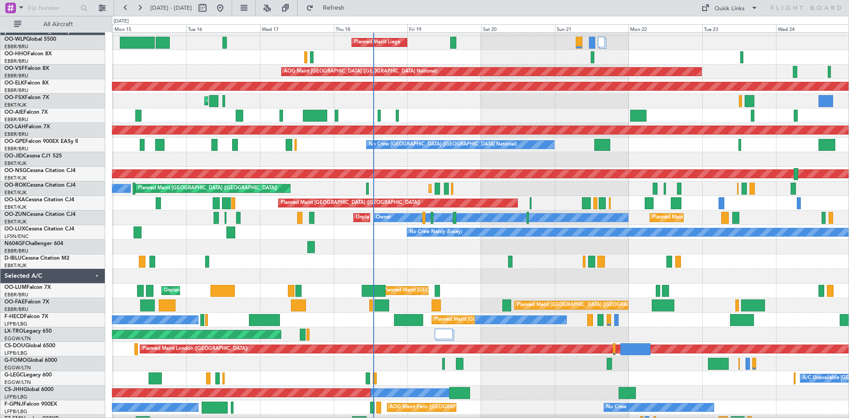
click at [554, 272] on div at bounding box center [480, 276] width 737 height 15
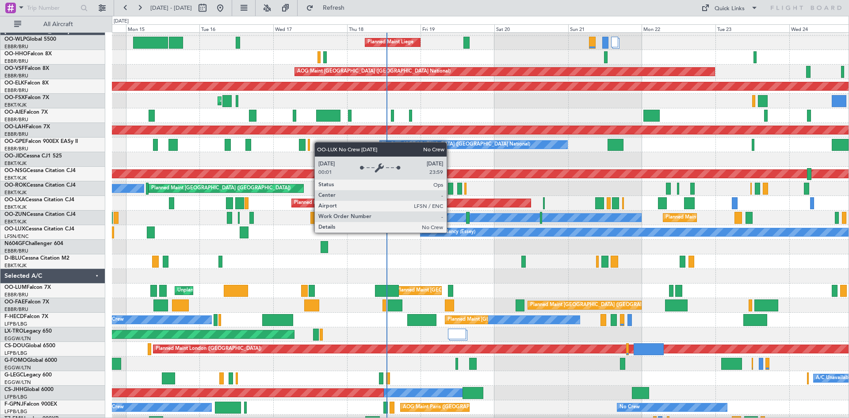
click at [451, 232] on div "No Crew Nancy (Essey)" at bounding box center [449, 232] width 53 height 13
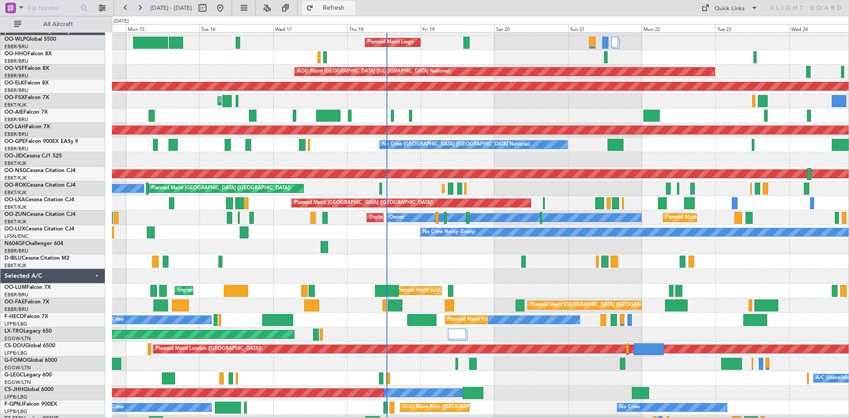
click at [352, 8] on span "Refresh" at bounding box center [333, 8] width 37 height 6
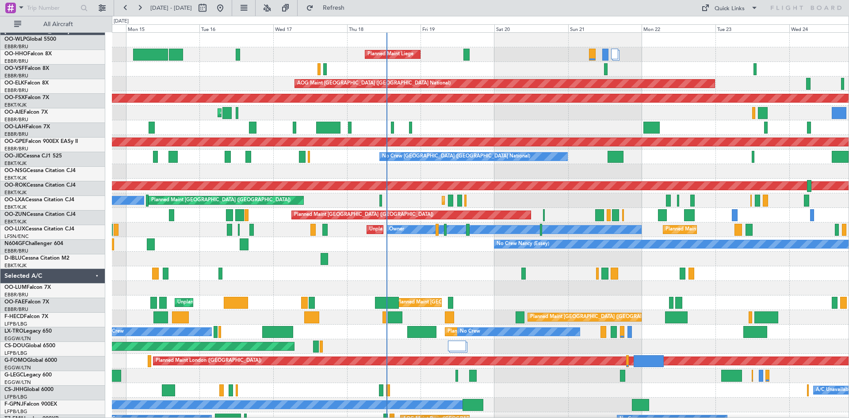
scroll to position [0, 0]
